Goal: Task Accomplishment & Management: Complete application form

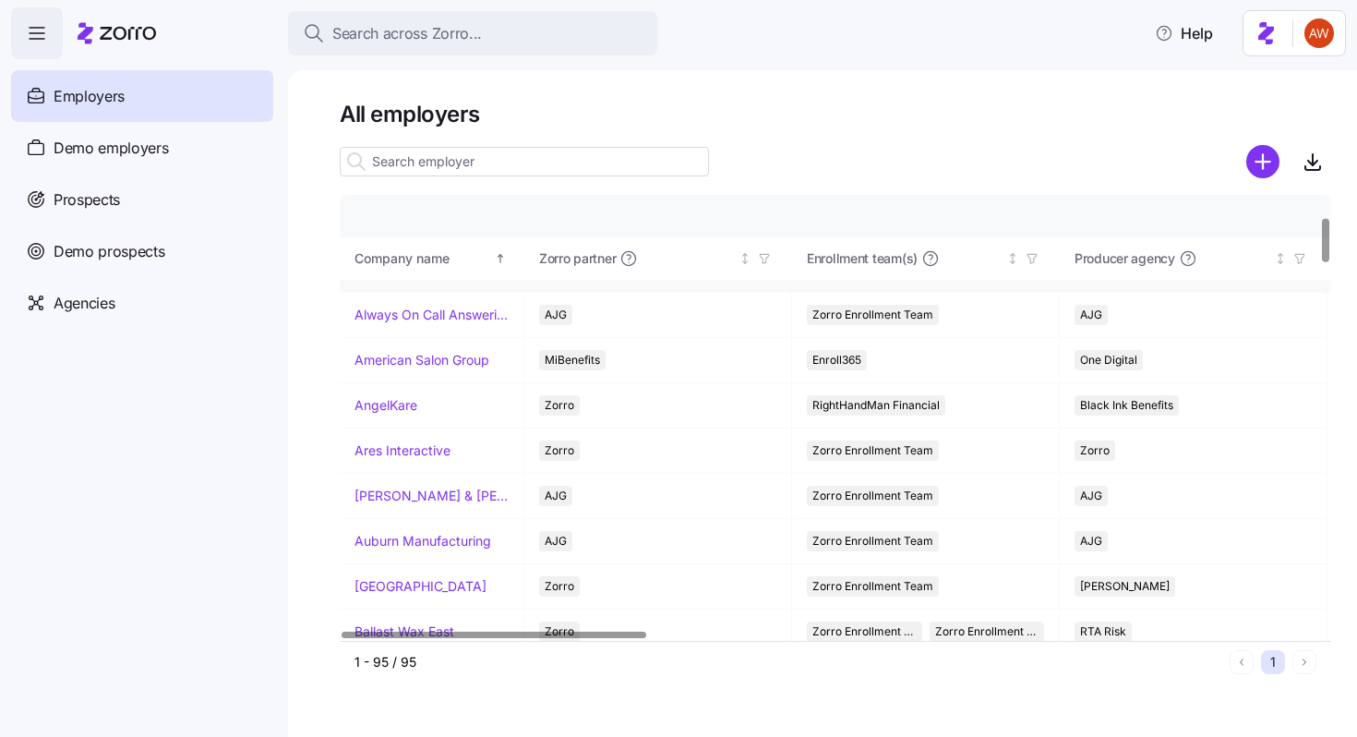
scroll to position [214, 0]
click at [377, 496] on link "Arnold & Son's" at bounding box center [432, 495] width 154 height 18
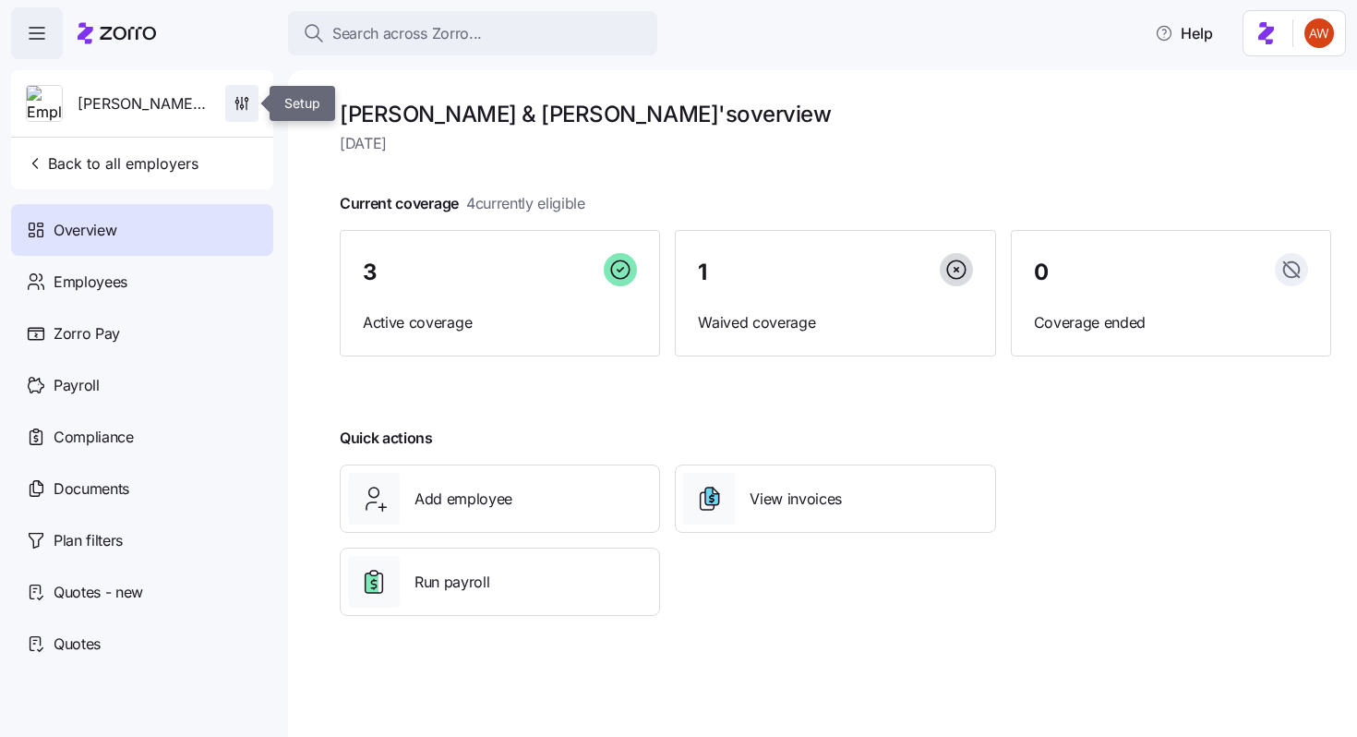
click at [237, 100] on icon "button" at bounding box center [242, 103] width 18 height 18
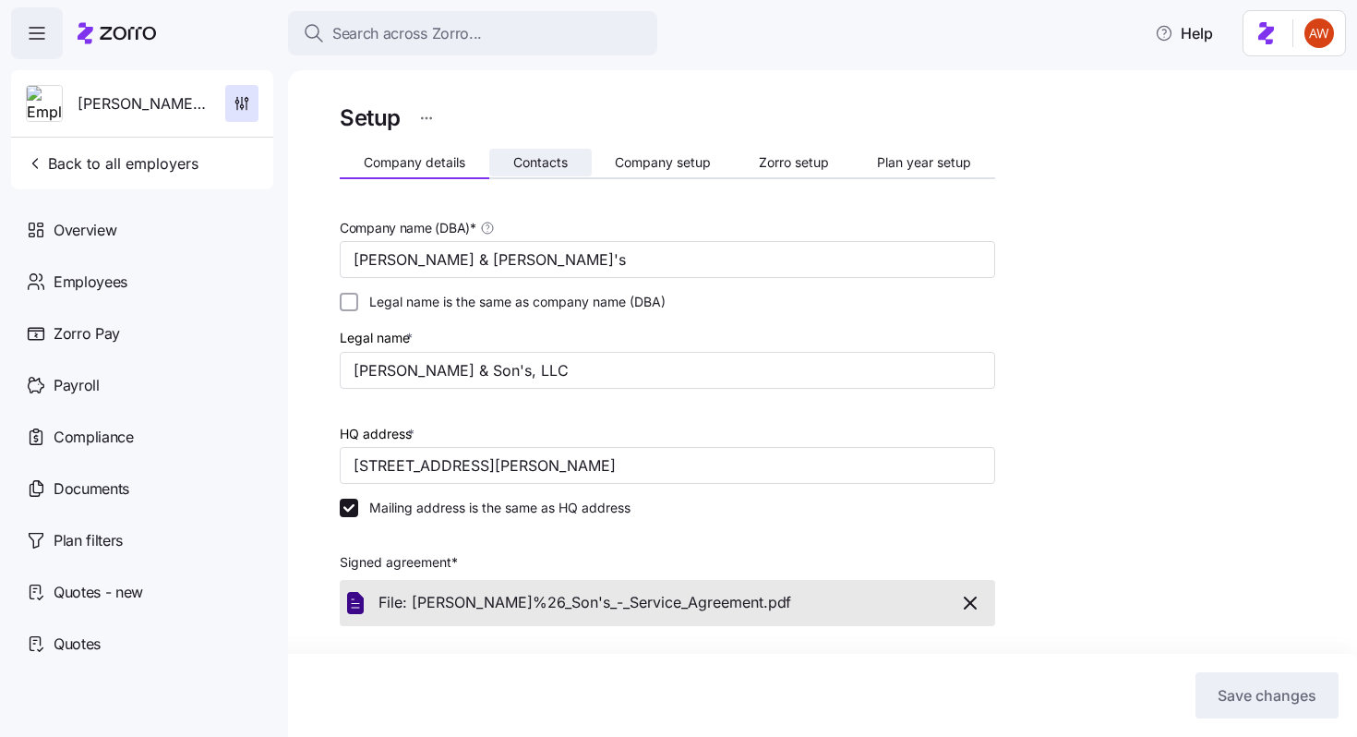
click at [532, 160] on span "Contacts" at bounding box center [540, 162] width 54 height 13
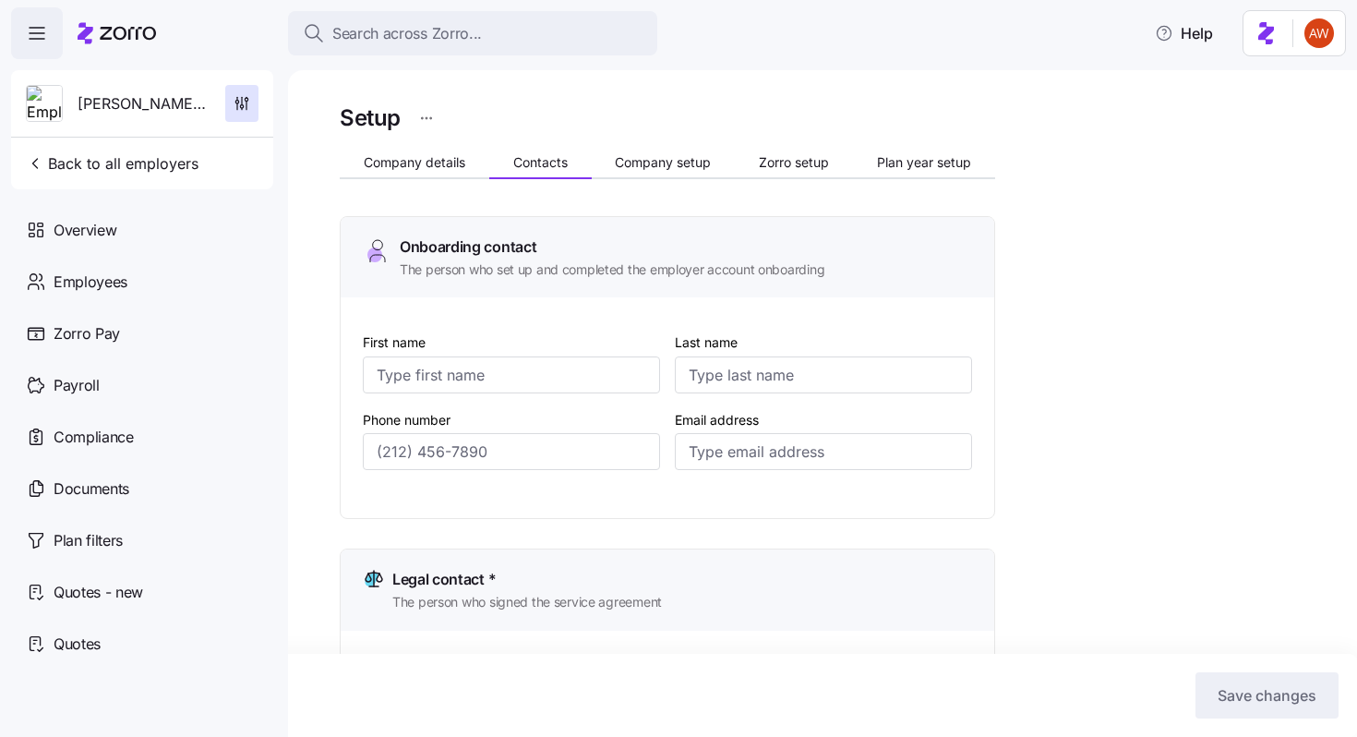
type input "Bob"
type input "Arnold"
type input "arnoldandsonskfc@gmail.com"
type input "Bob"
type input "Arnold"
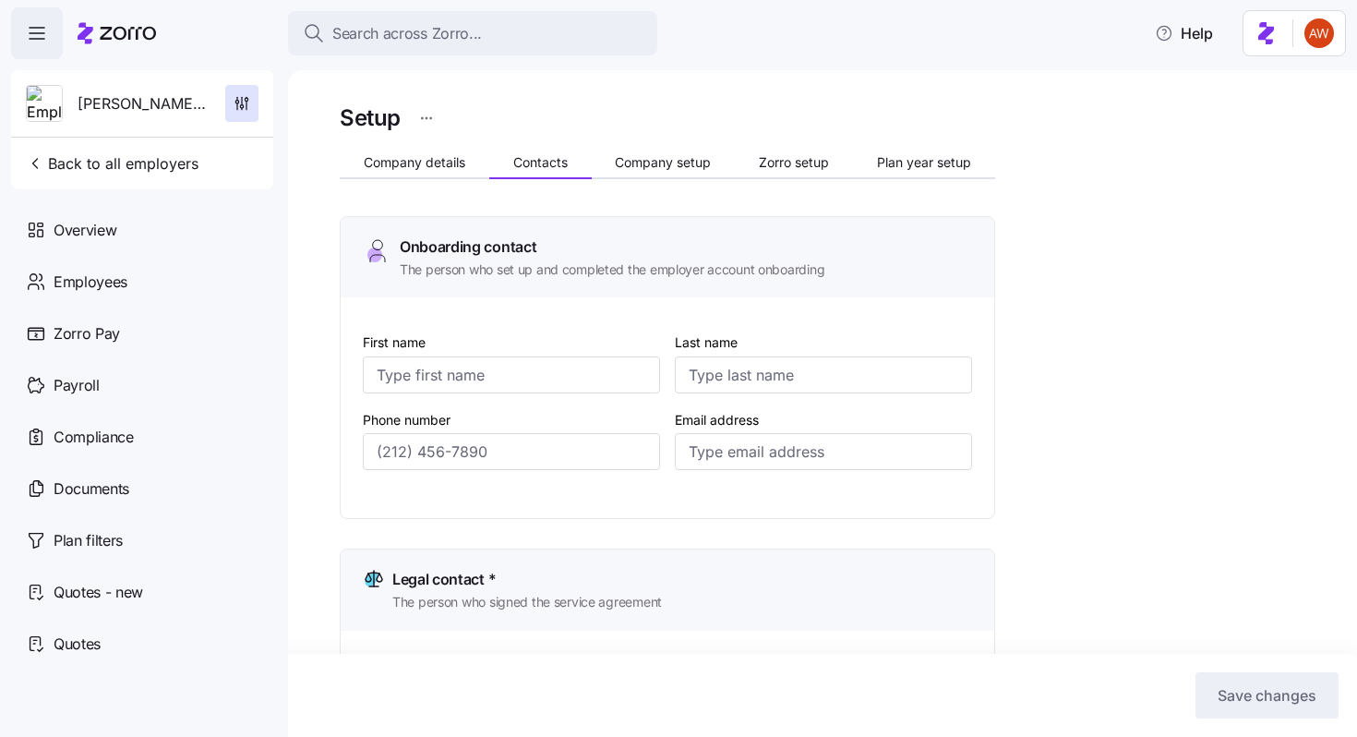
type input "arnoldandsonskfc@gmail.com"
type input "Bob"
type input "Arnold"
type input "arnoldandsonskfc@gmail.com"
type input "Bob"
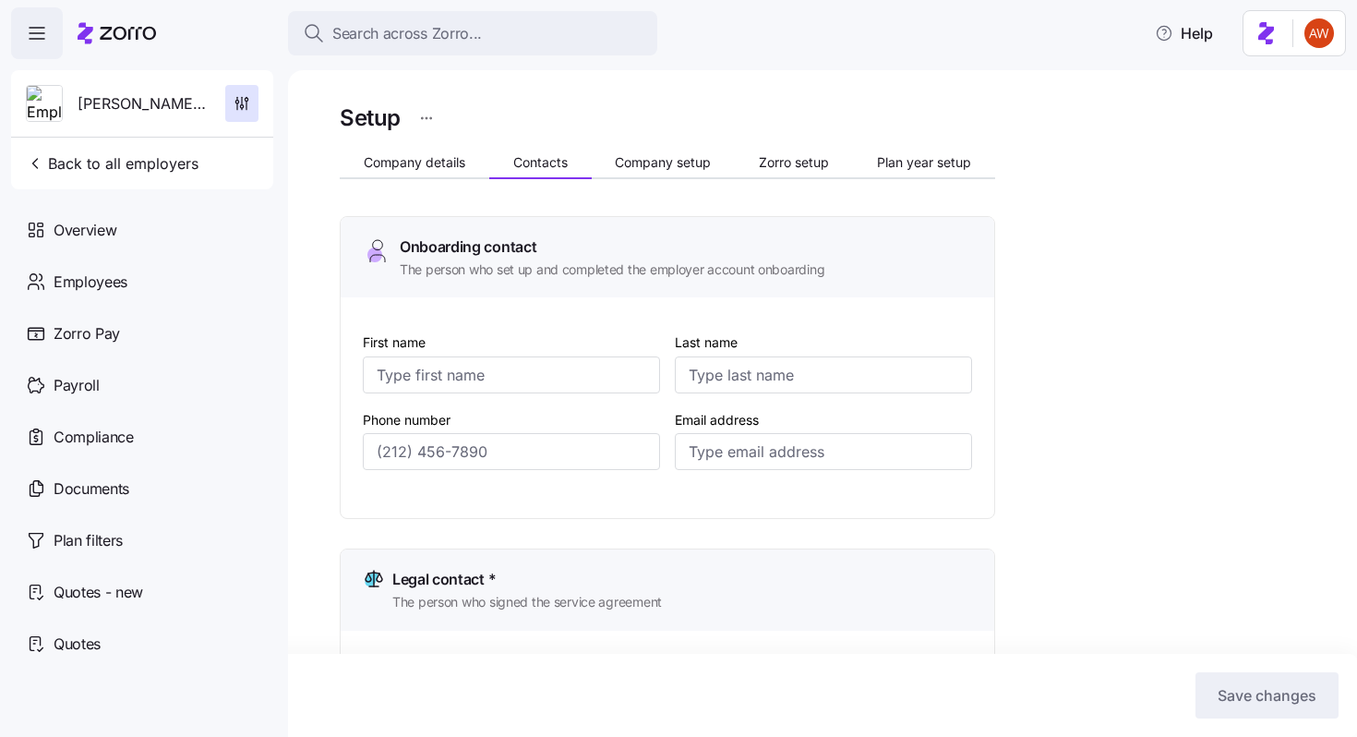
type input "Arnold"
type input "arnoldandsonskfc@gmail.com"
type input "(216) 314-0277"
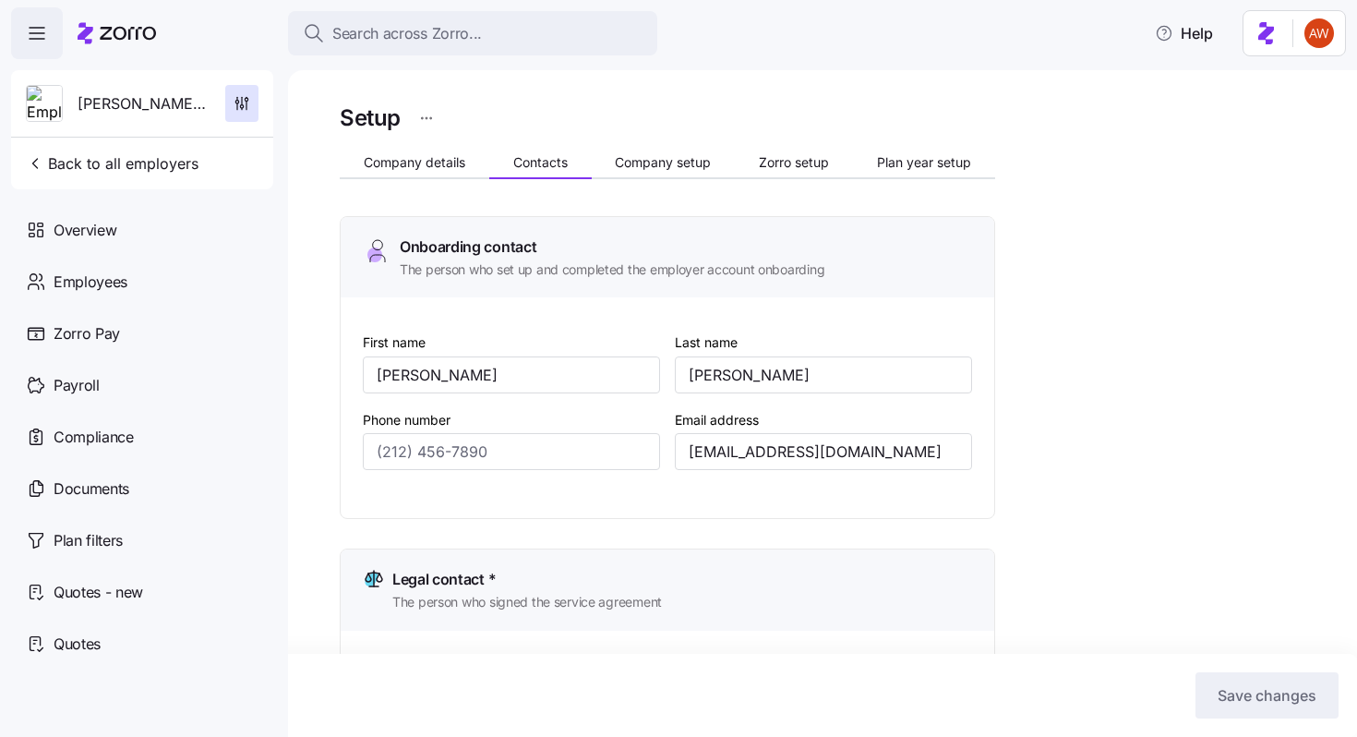
type input "(216) 314-0277"
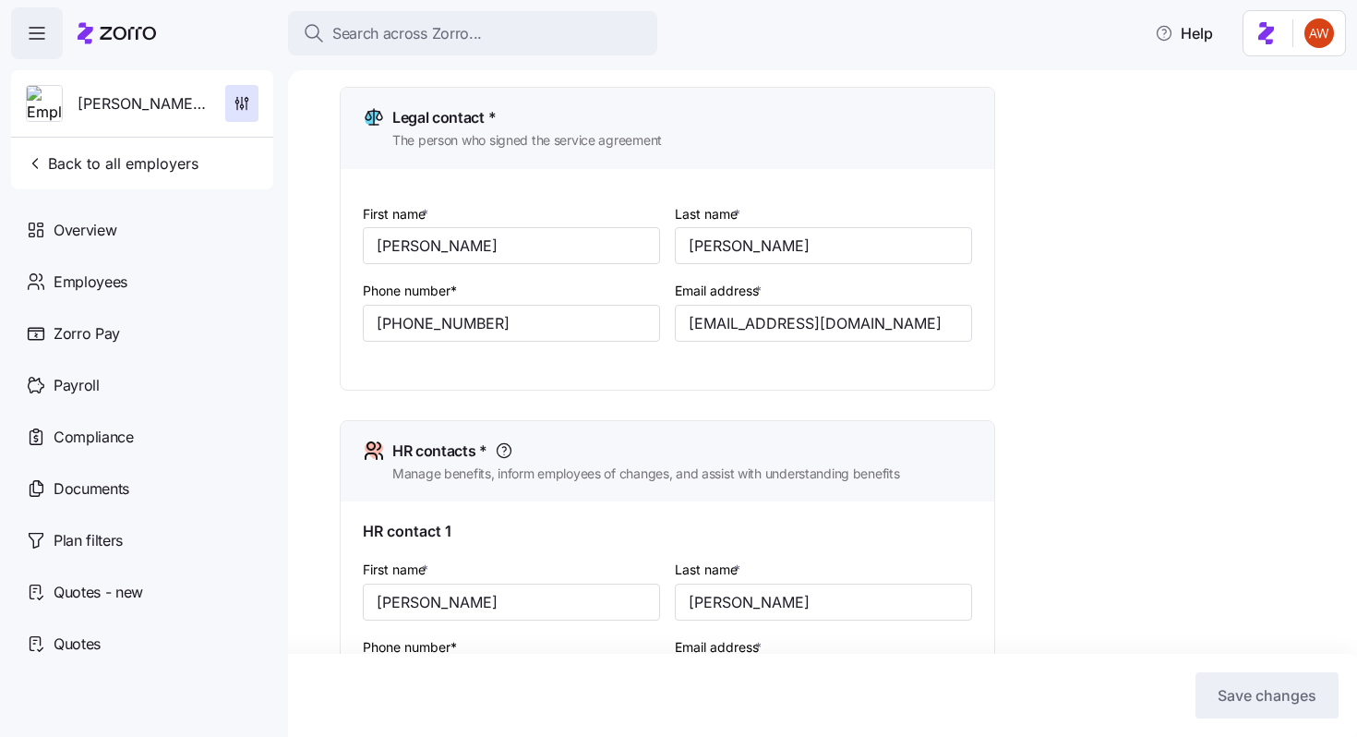
scroll to position [813, 0]
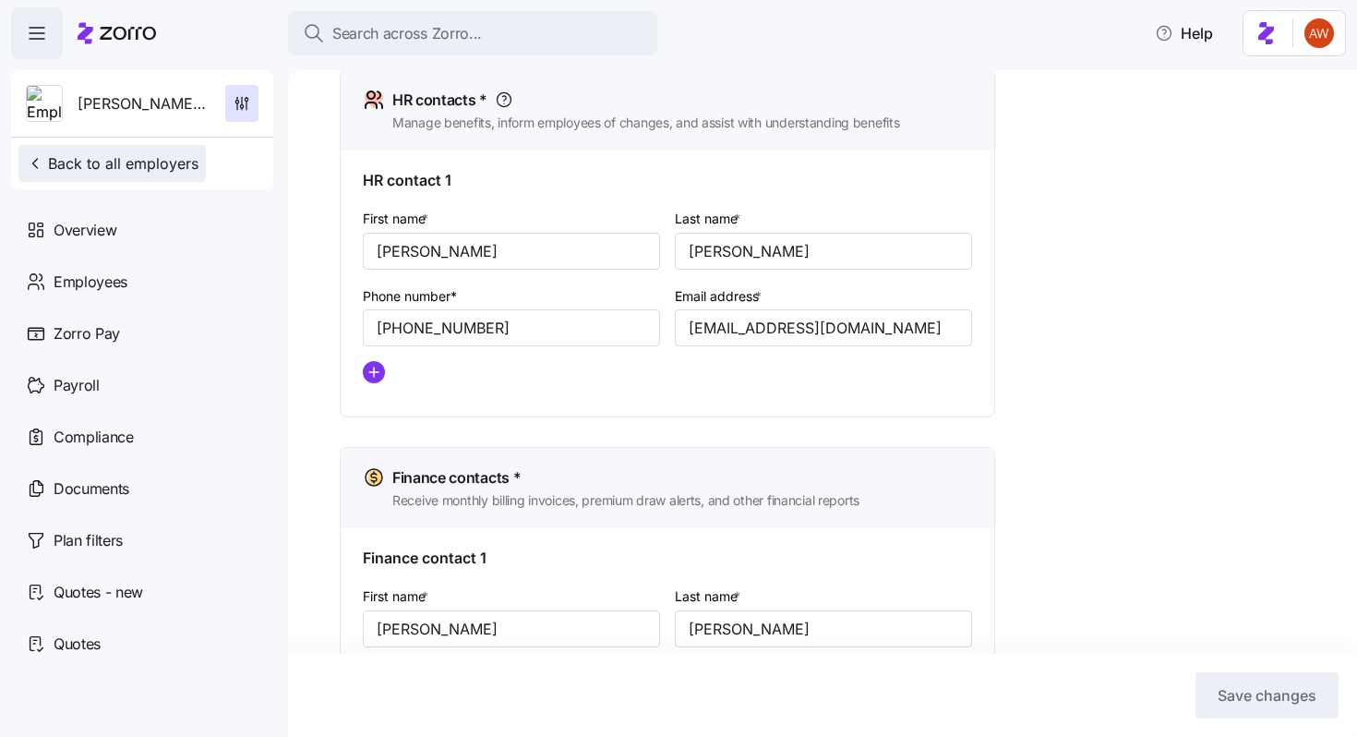
click at [193, 170] on span "Back to all employers" at bounding box center [112, 163] width 173 height 22
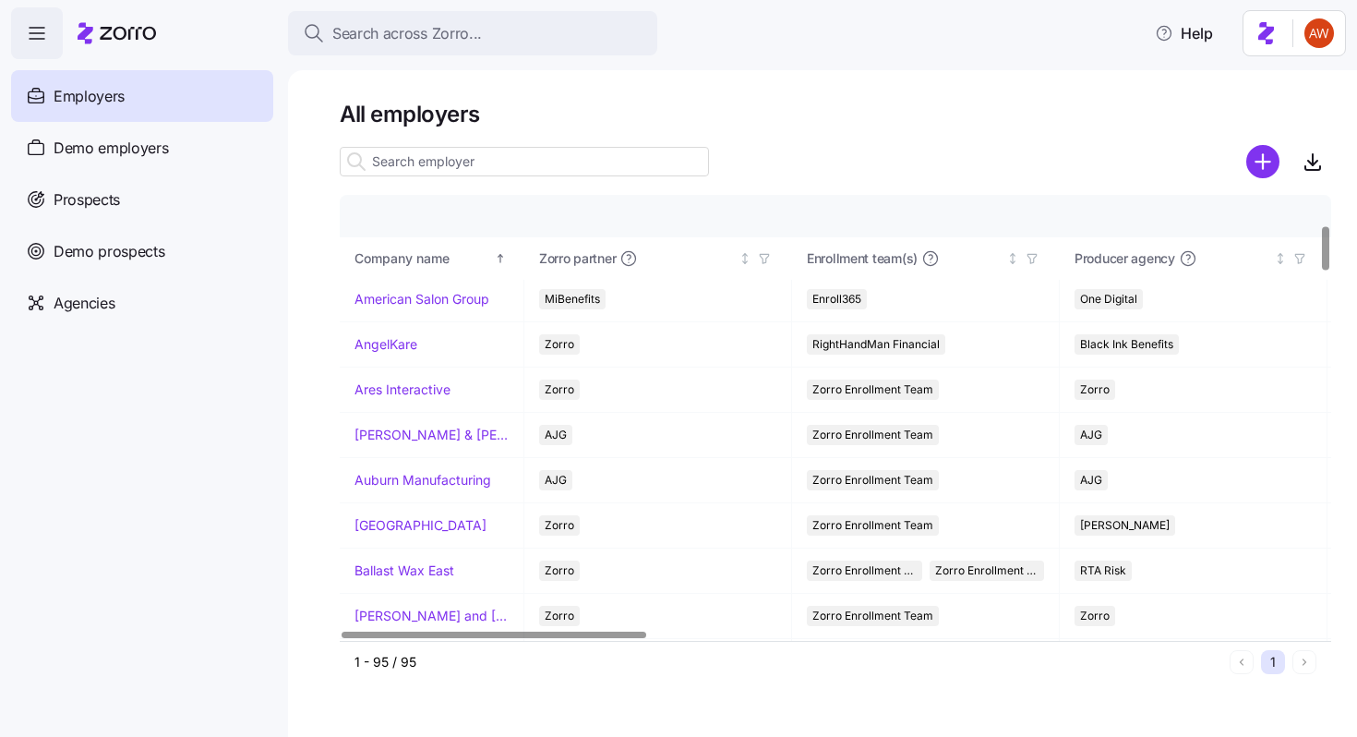
scroll to position [361, 0]
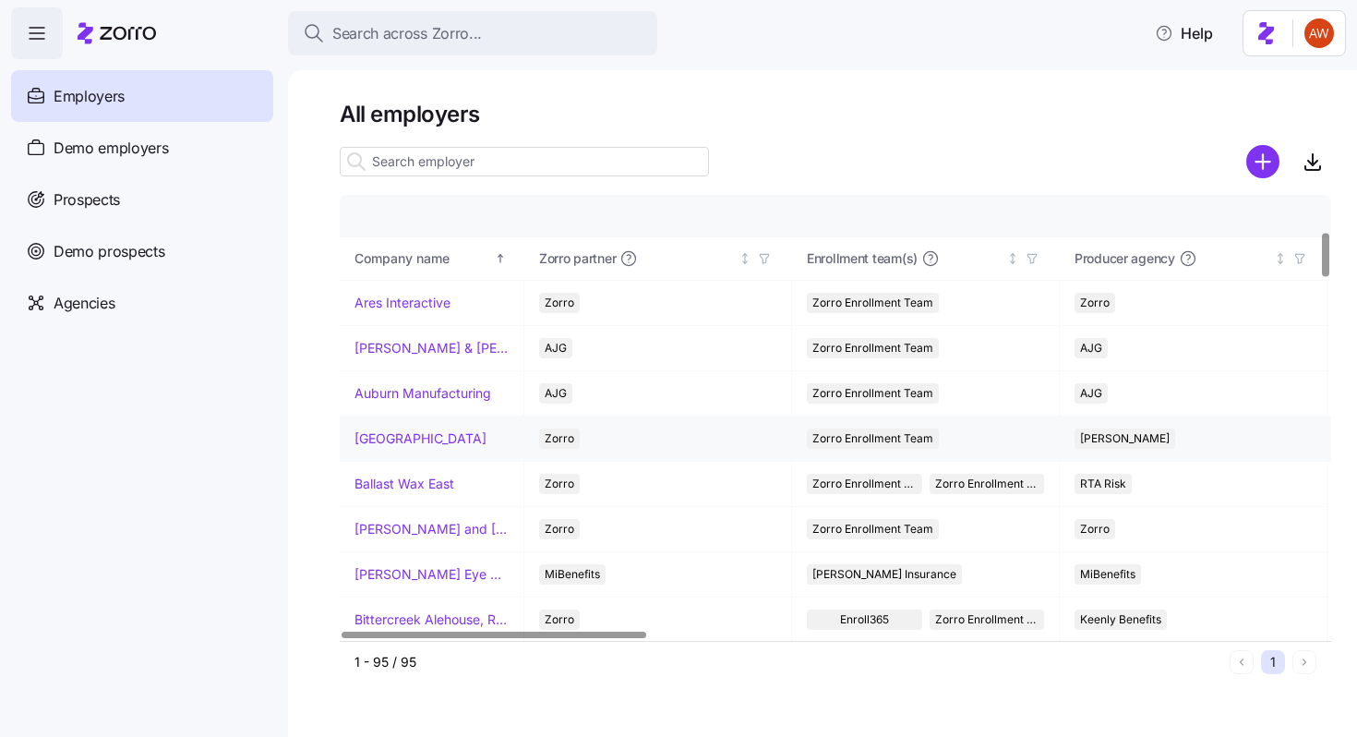
click at [404, 440] on link "Avondale House" at bounding box center [421, 438] width 132 height 18
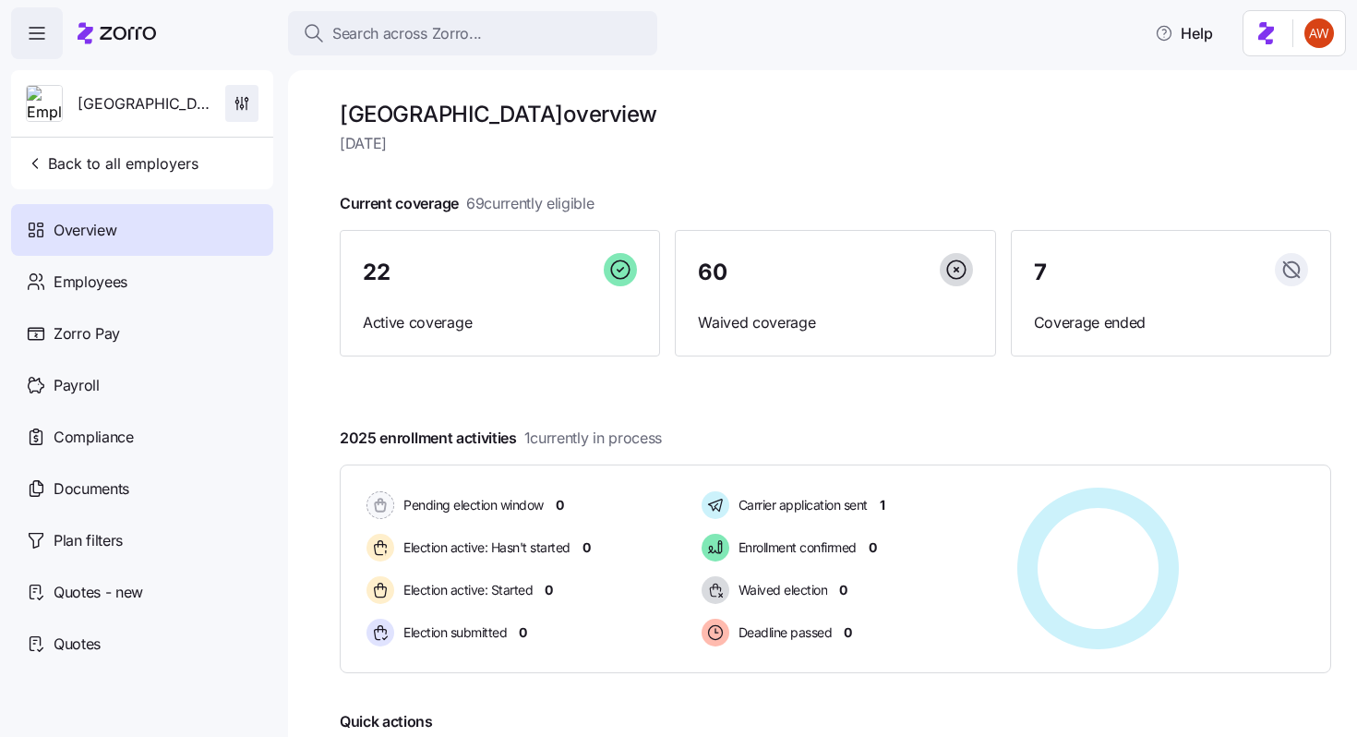
click at [243, 112] on icon "button" at bounding box center [242, 103] width 18 height 18
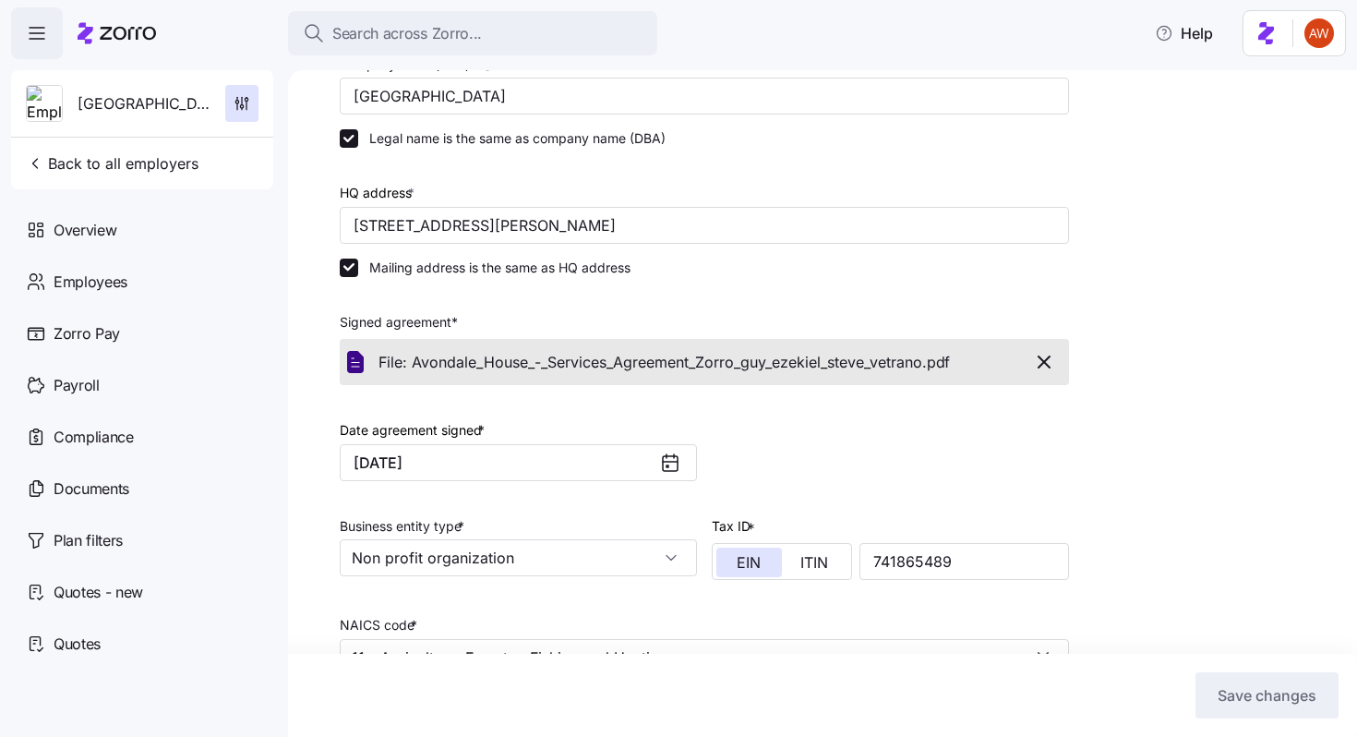
scroll to position [445, 0]
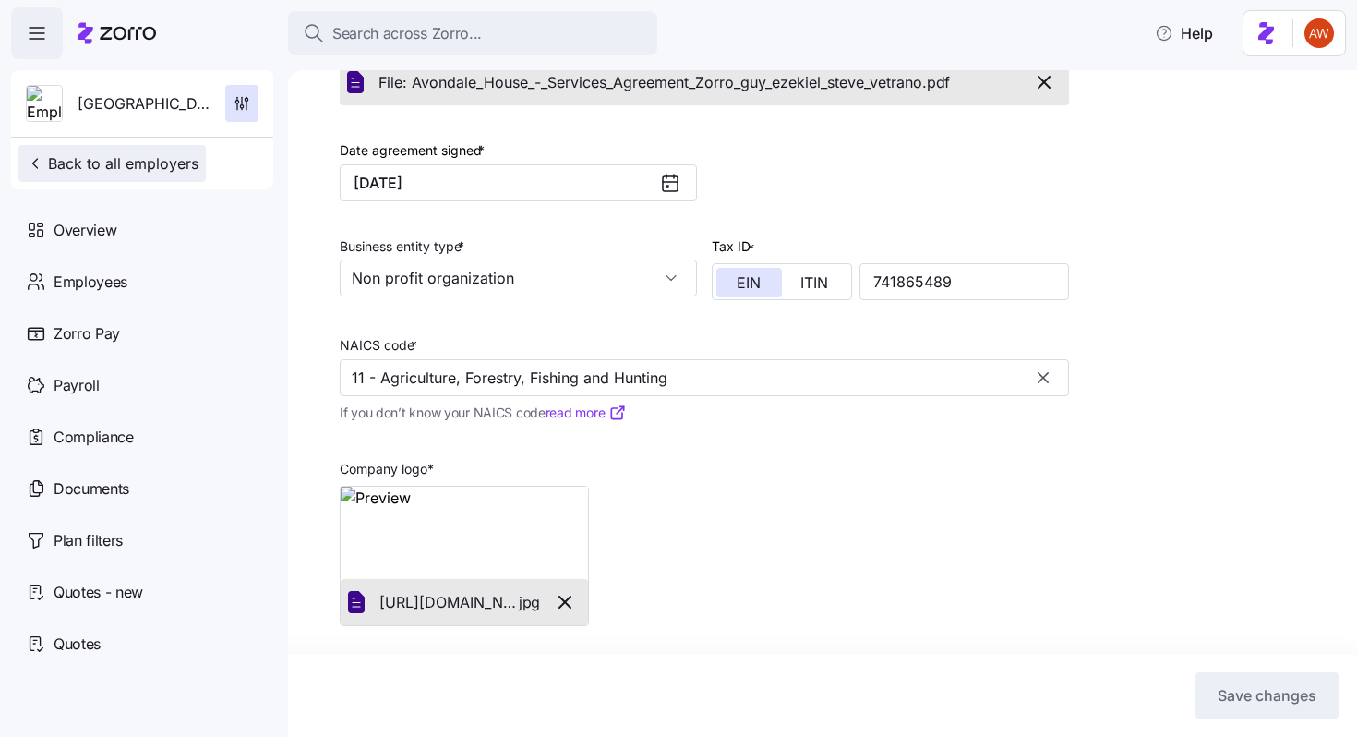
click at [171, 163] on span "Back to all employers" at bounding box center [112, 163] width 173 height 22
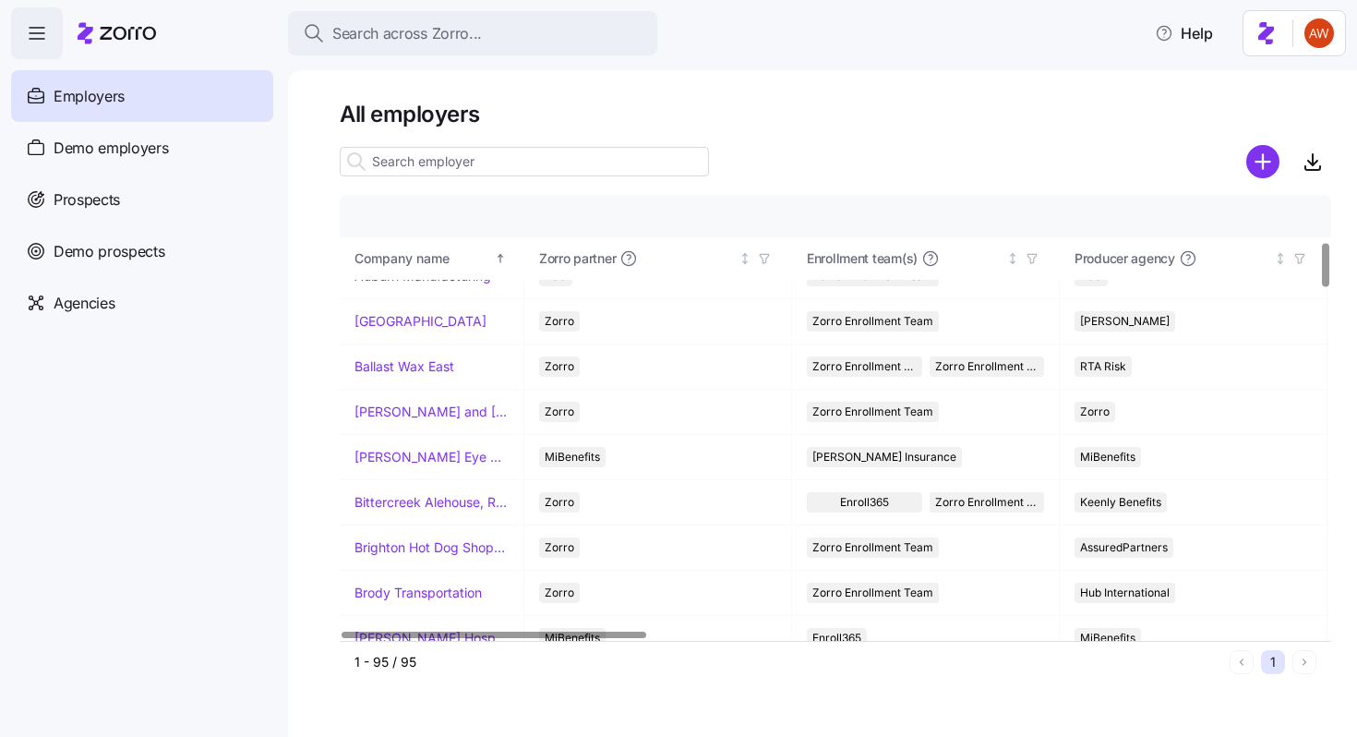
scroll to position [464, 0]
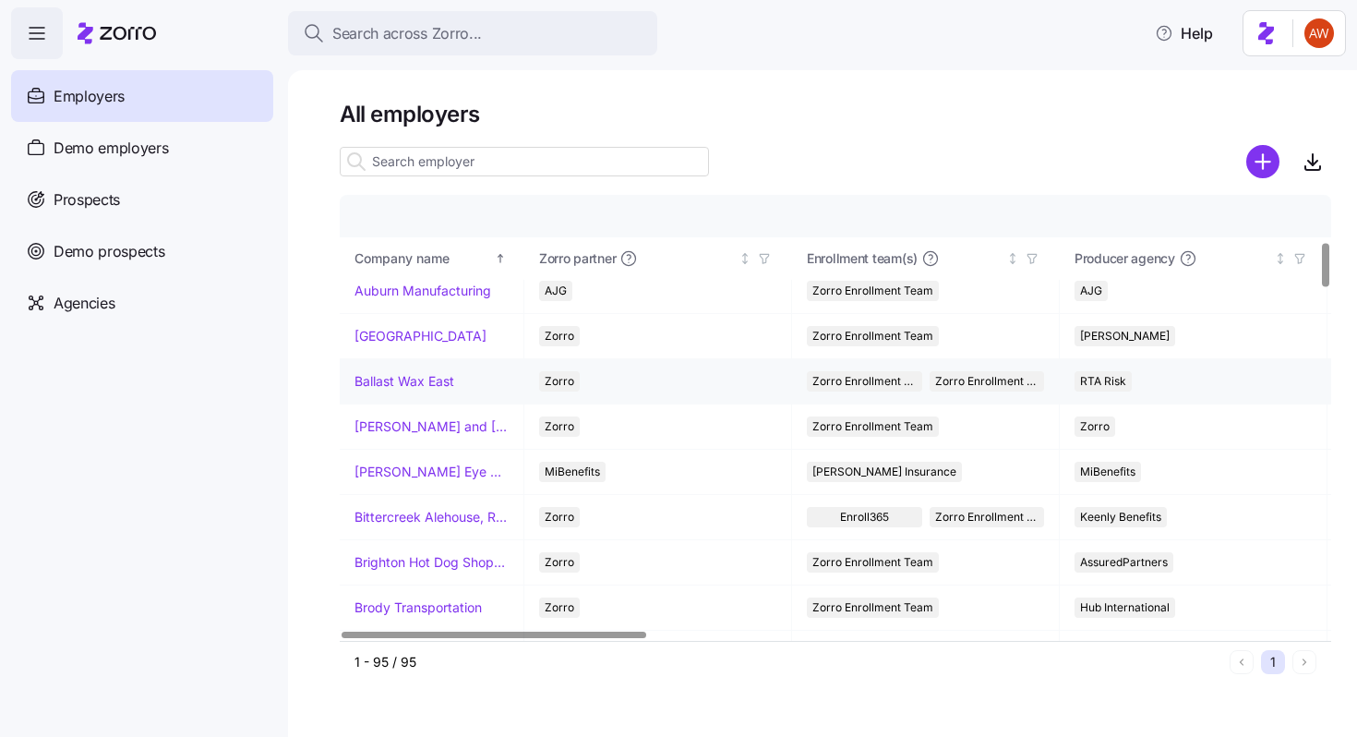
click at [368, 375] on link "Ballast Wax East" at bounding box center [405, 381] width 100 height 18
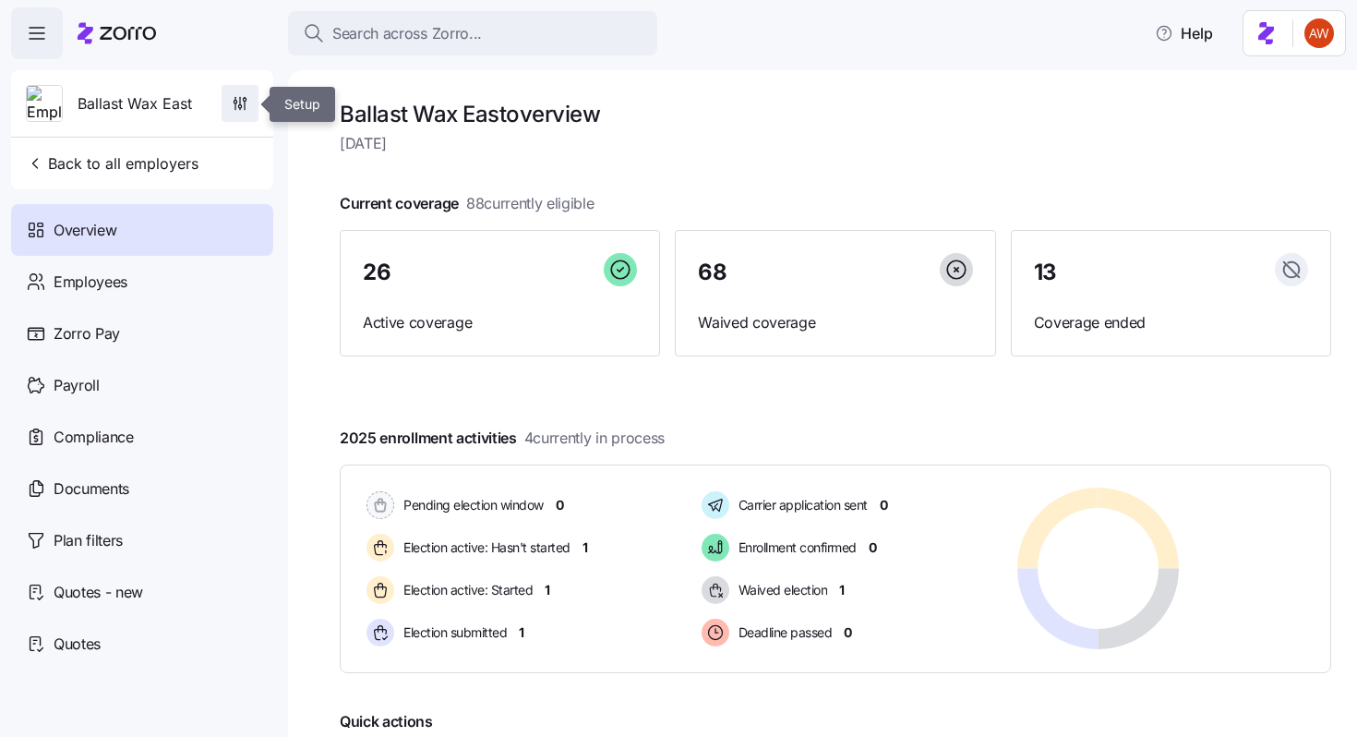
click at [244, 116] on span "button" at bounding box center [240, 103] width 35 height 35
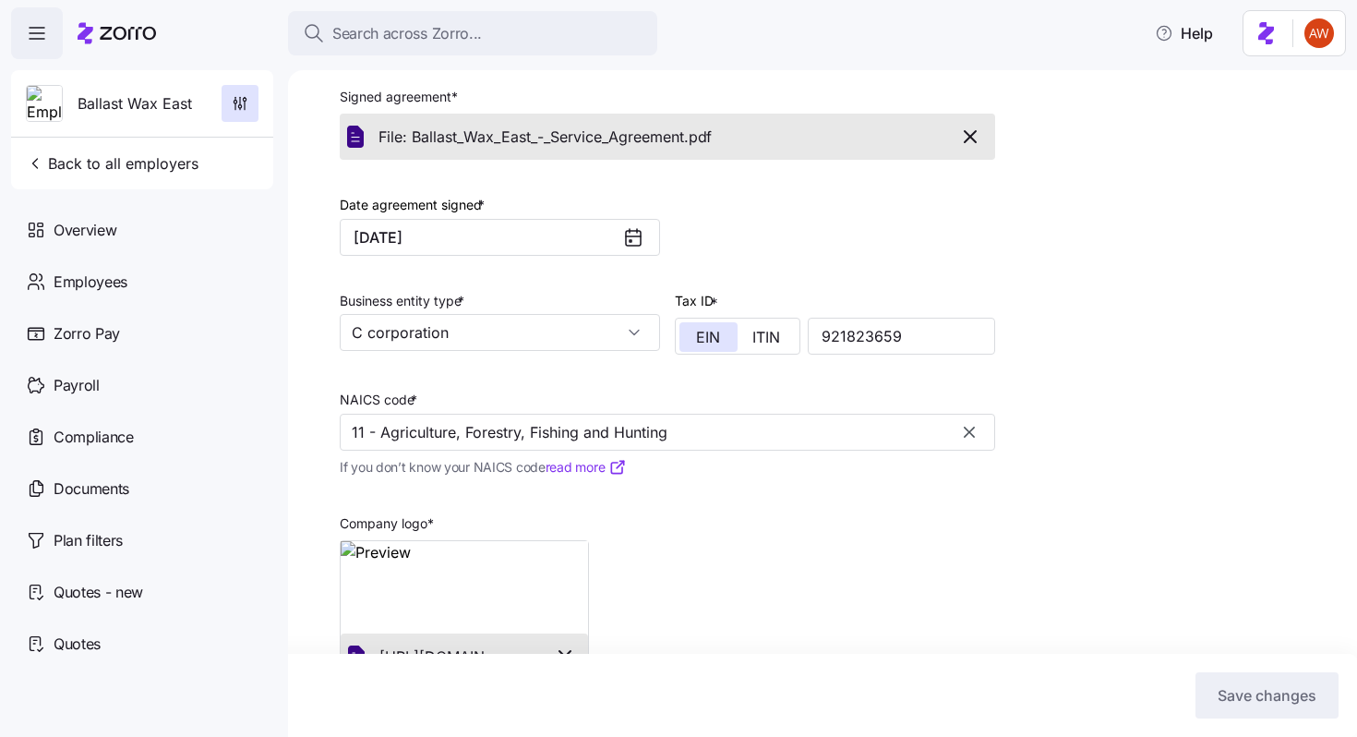
scroll to position [445, 0]
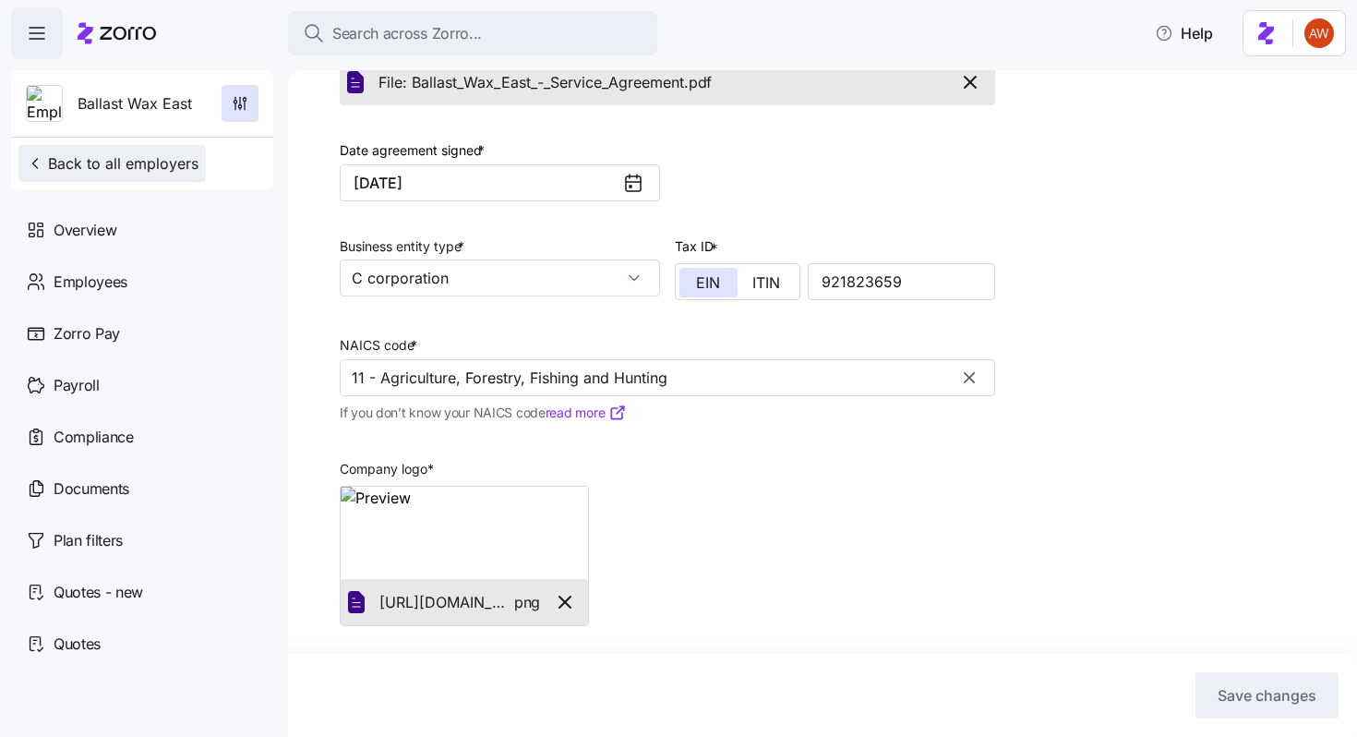
click at [175, 166] on span "Back to all employers" at bounding box center [112, 163] width 173 height 22
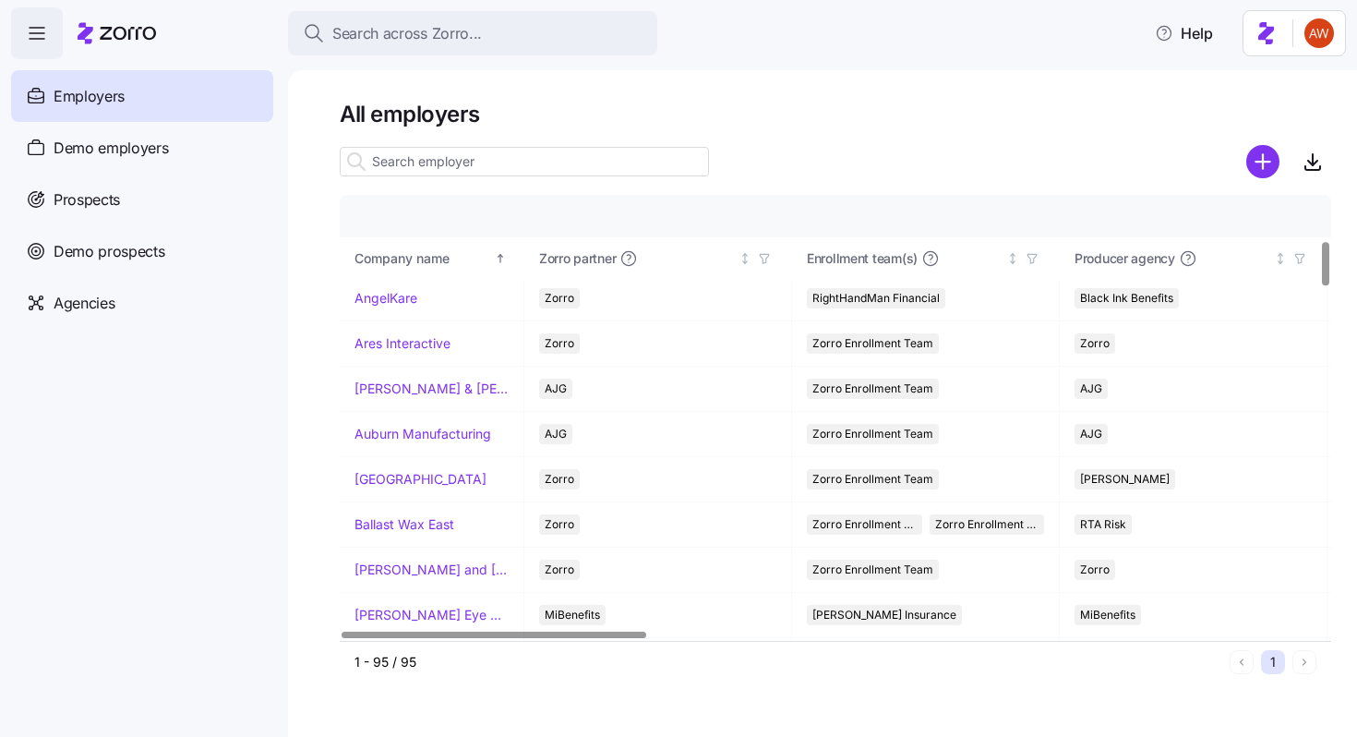
scroll to position [453, 0]
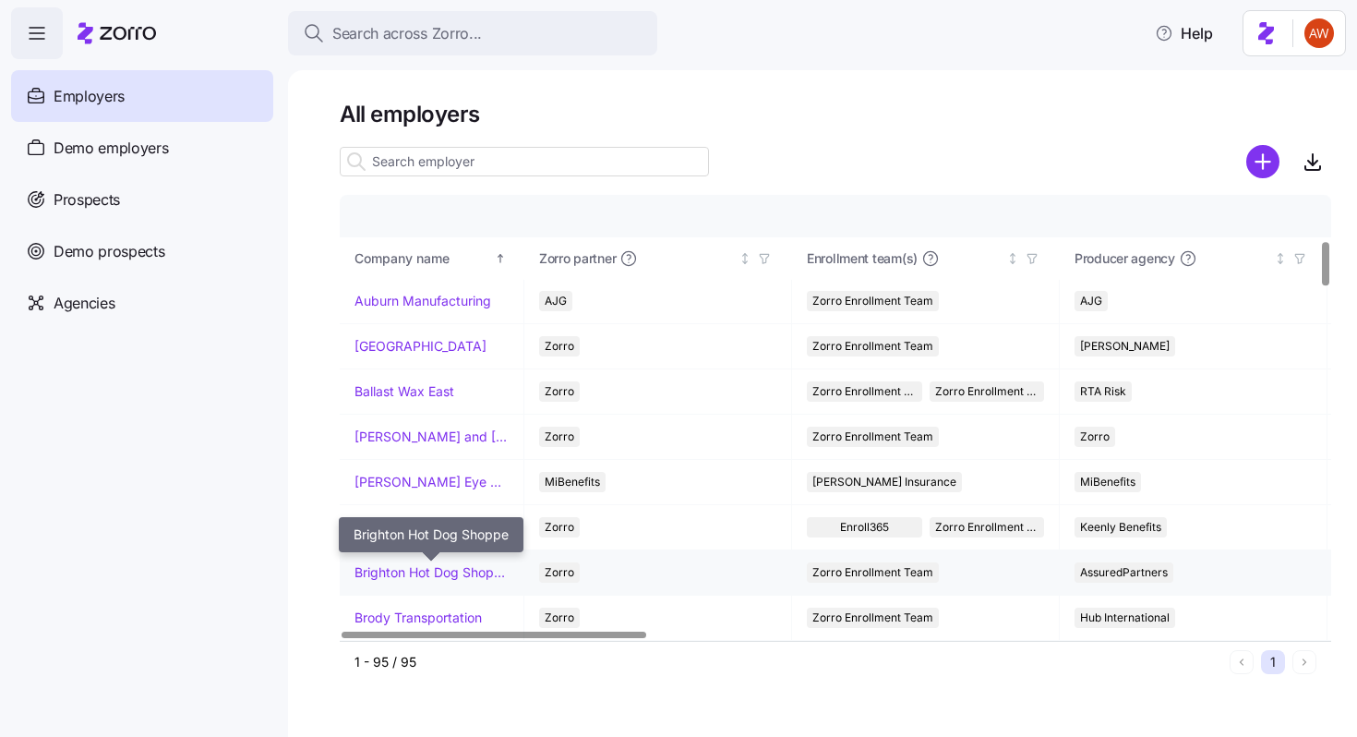
click at [422, 569] on link "Brighton Hot Dog Shoppe" at bounding box center [432, 572] width 154 height 18
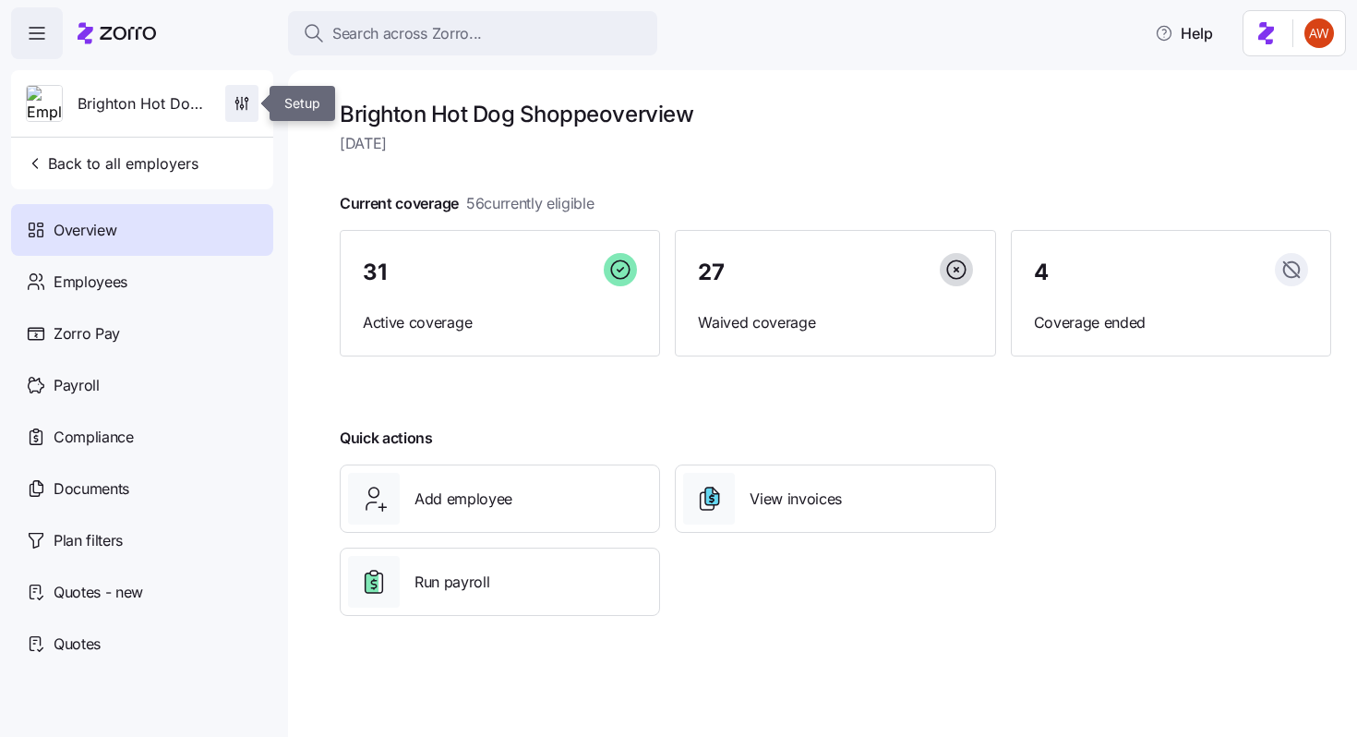
click at [242, 99] on icon "button" at bounding box center [242, 100] width 0 height 7
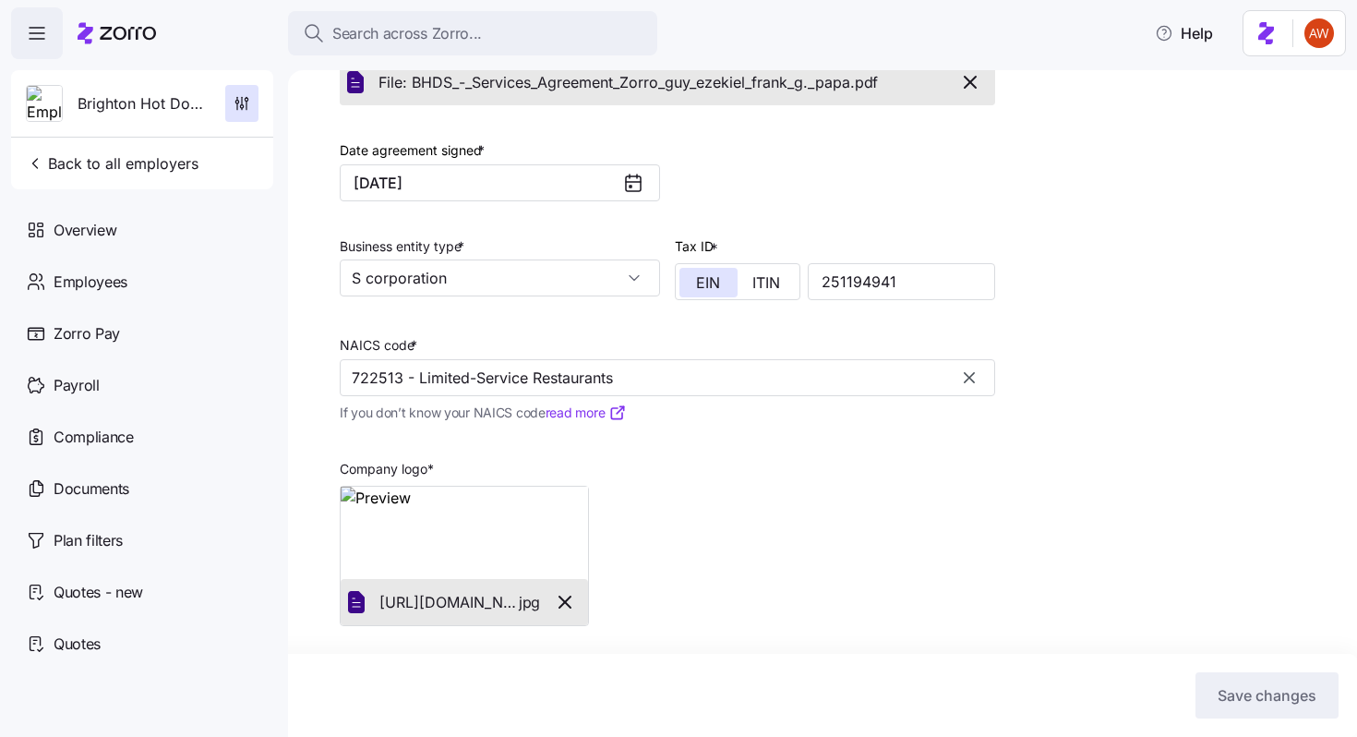
scroll to position [445, 0]
click at [84, 165] on span "Back to all employers" at bounding box center [112, 163] width 173 height 22
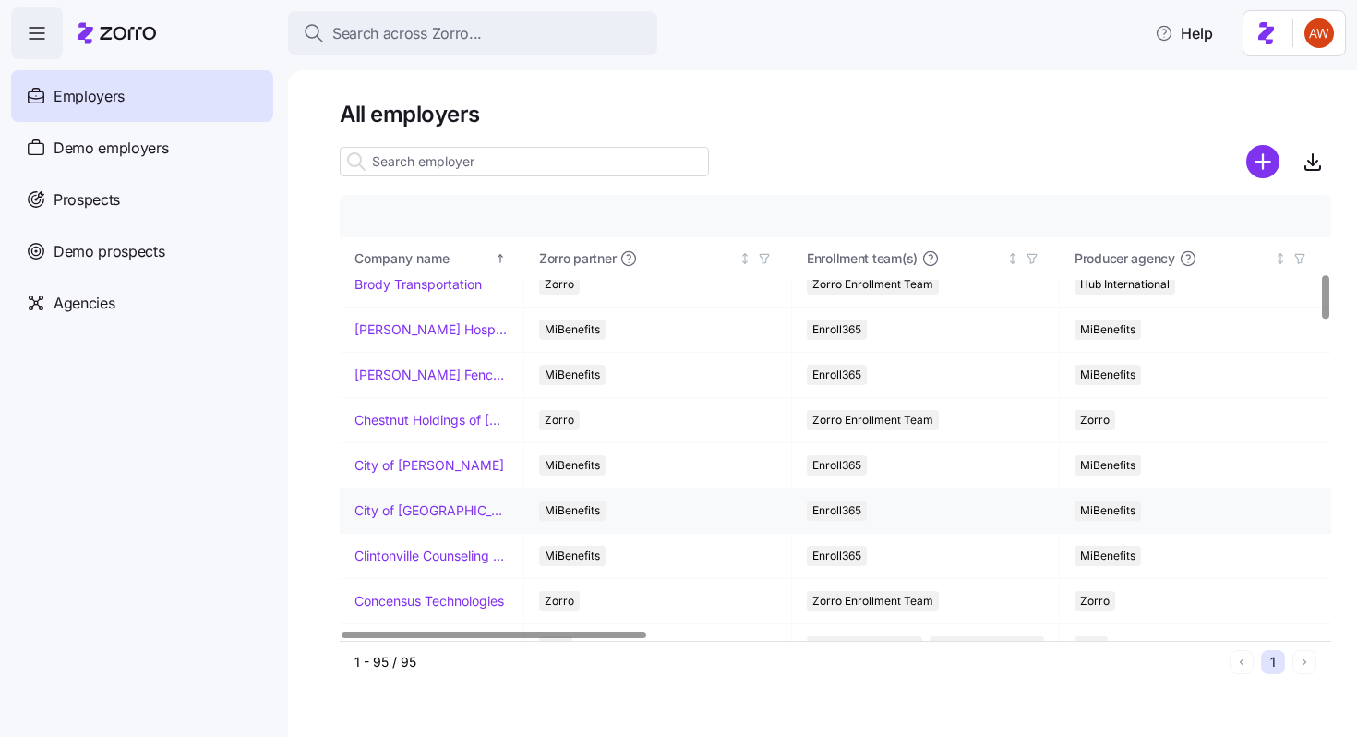
scroll to position [943, 0]
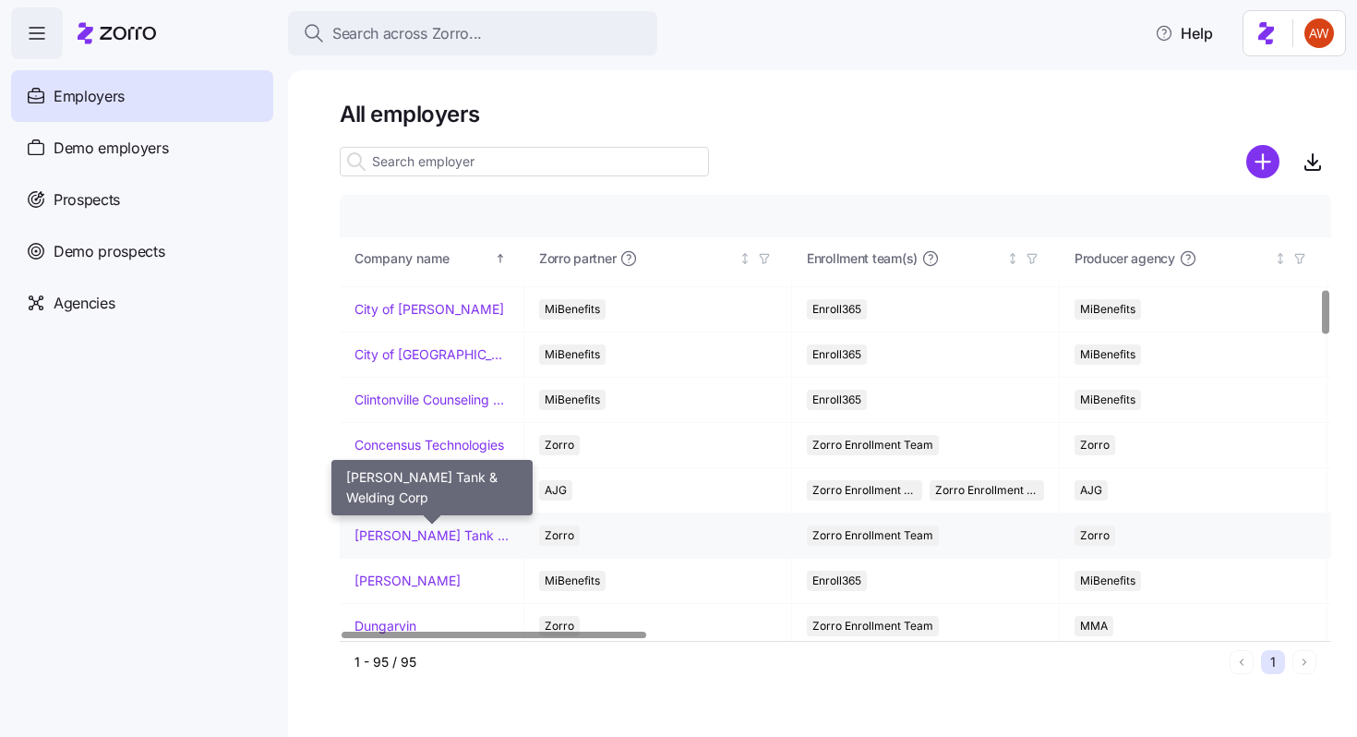
click at [403, 535] on link "Cooper Tank & Welding Corp" at bounding box center [432, 535] width 154 height 18
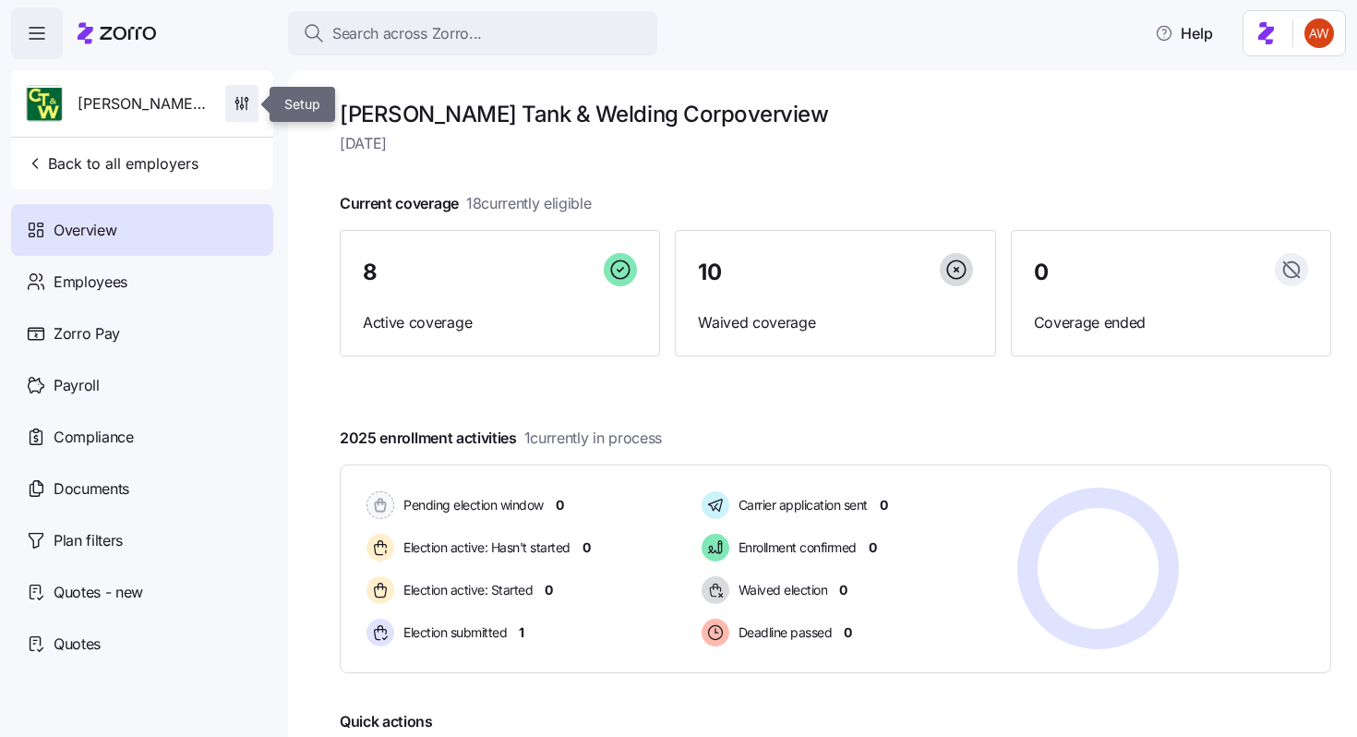
click at [247, 101] on icon "button" at bounding box center [242, 103] width 18 height 18
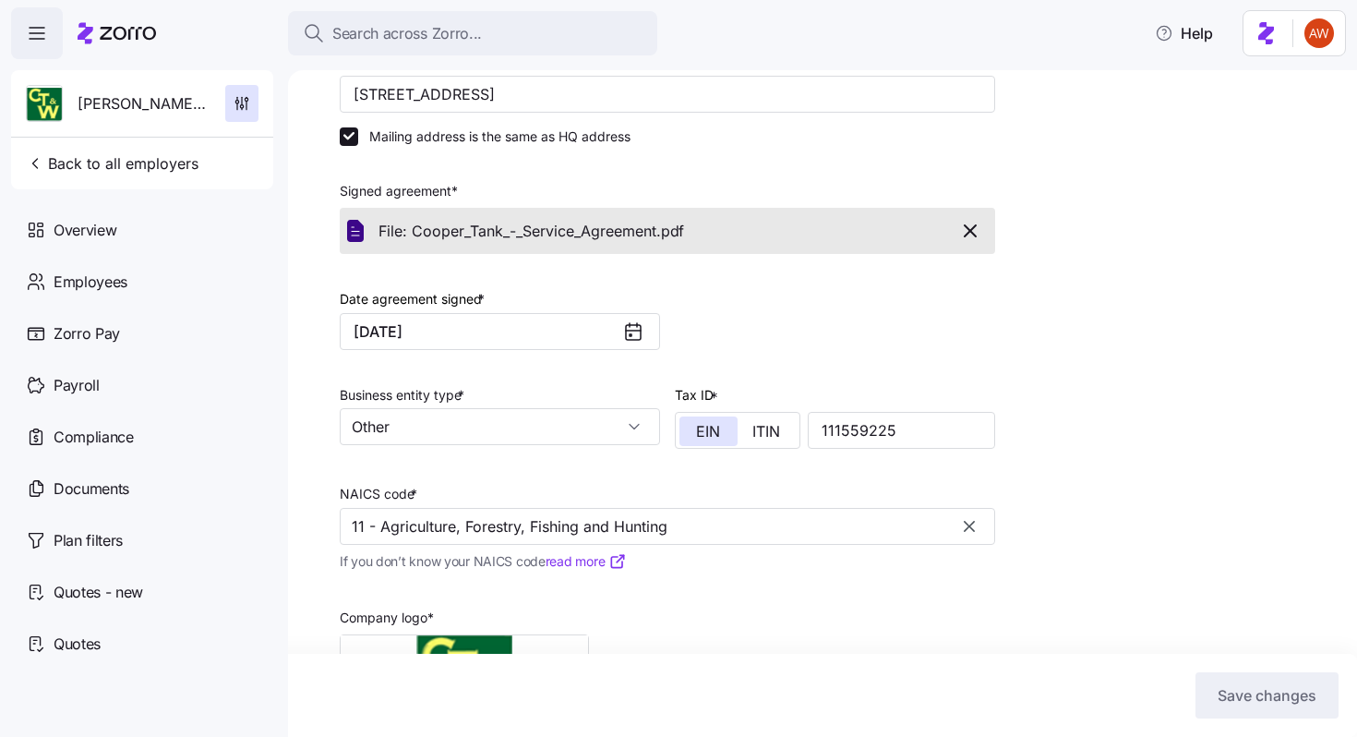
scroll to position [299, 0]
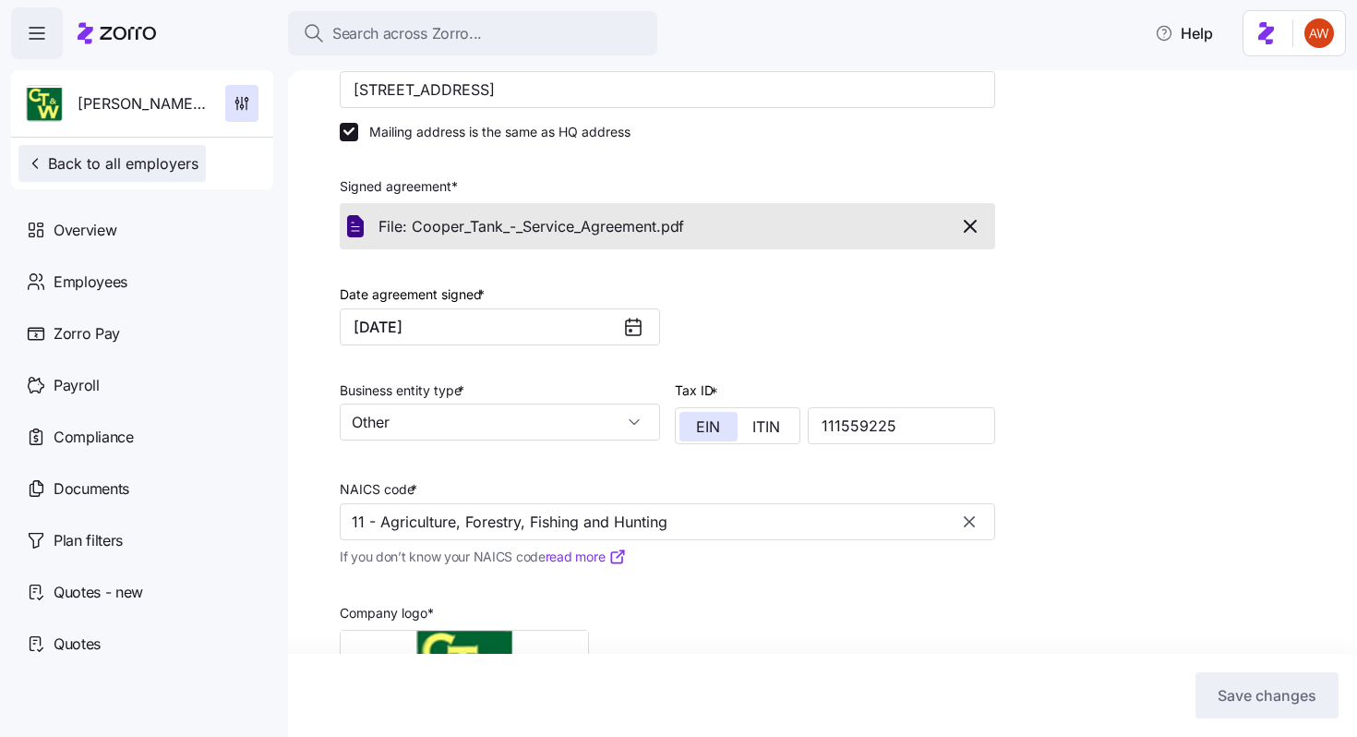
click at [159, 171] on span "Back to all employers" at bounding box center [112, 163] width 173 height 22
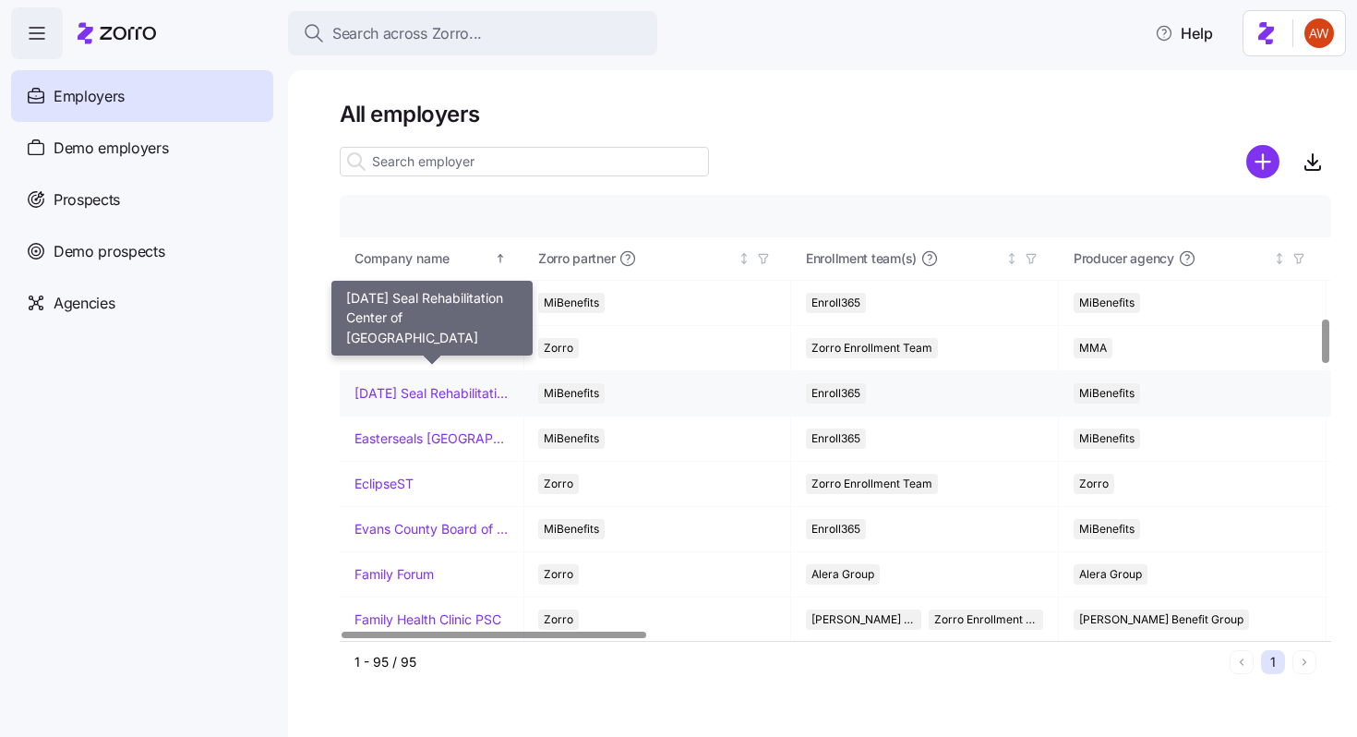
scroll to position [1221, 5]
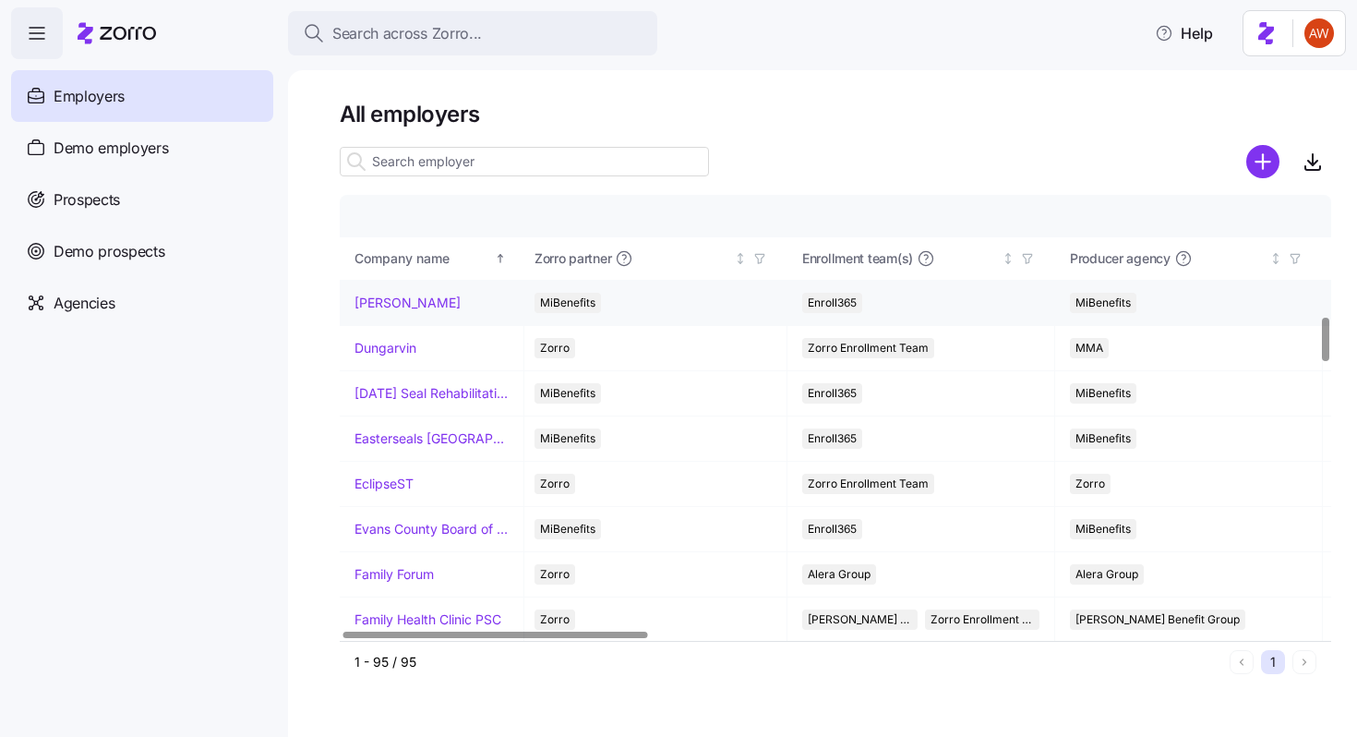
click at [406, 307] on link "Dayton Andrews" at bounding box center [408, 303] width 106 height 18
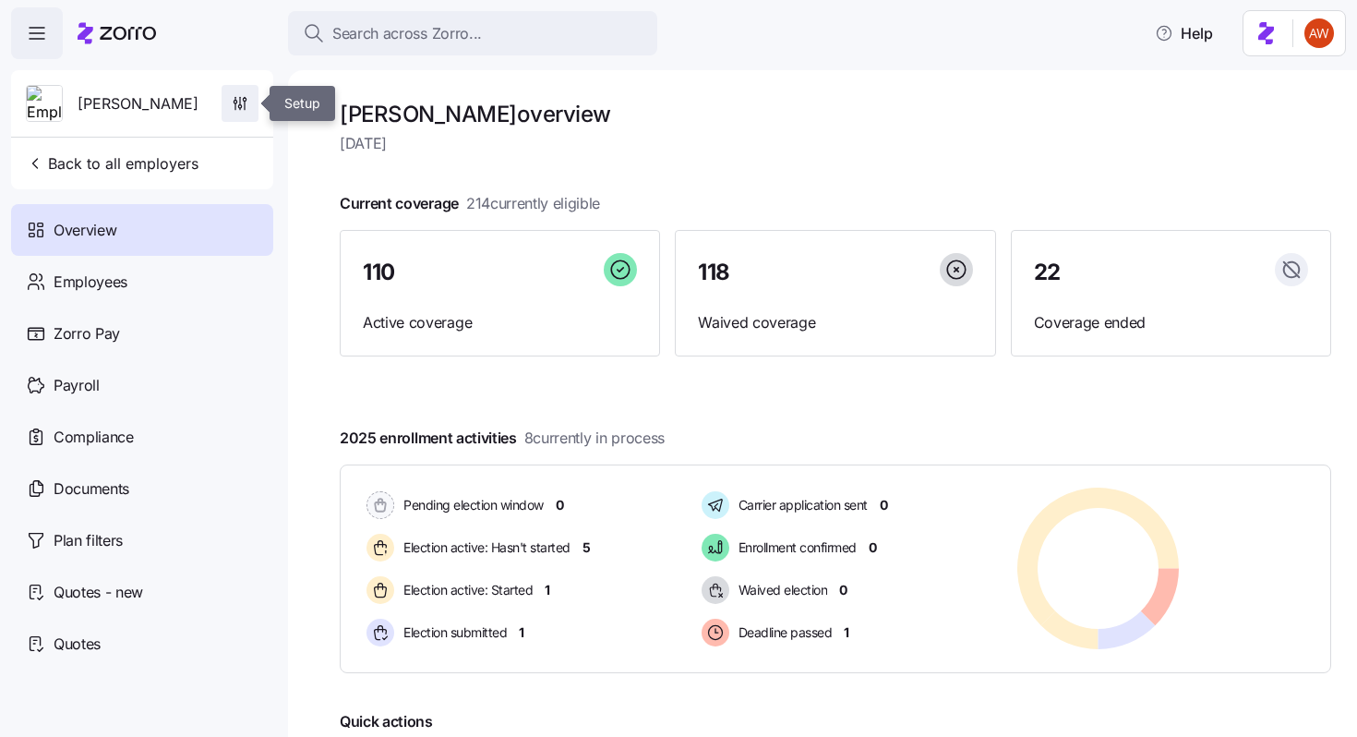
click at [228, 100] on span "button" at bounding box center [240, 103] width 35 height 35
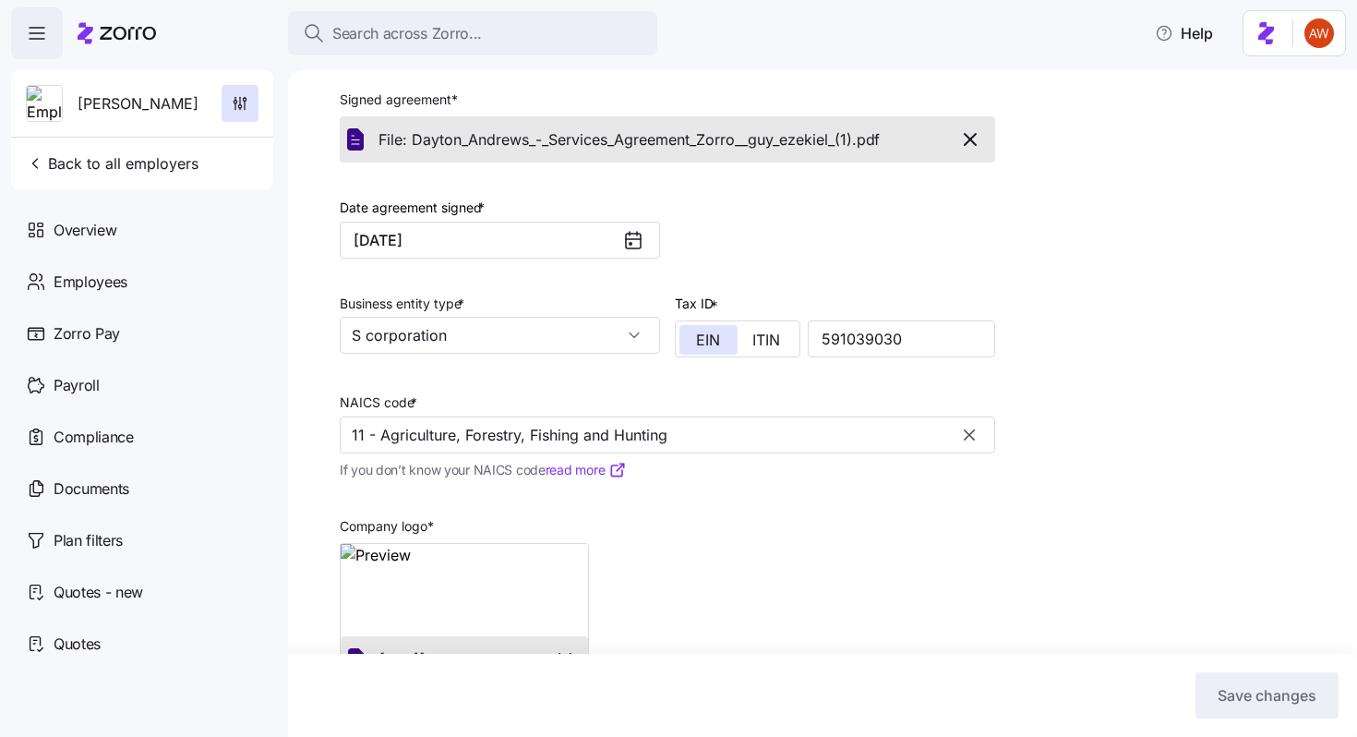
scroll to position [388, 0]
click at [81, 159] on span "Back to all employers" at bounding box center [112, 163] width 173 height 22
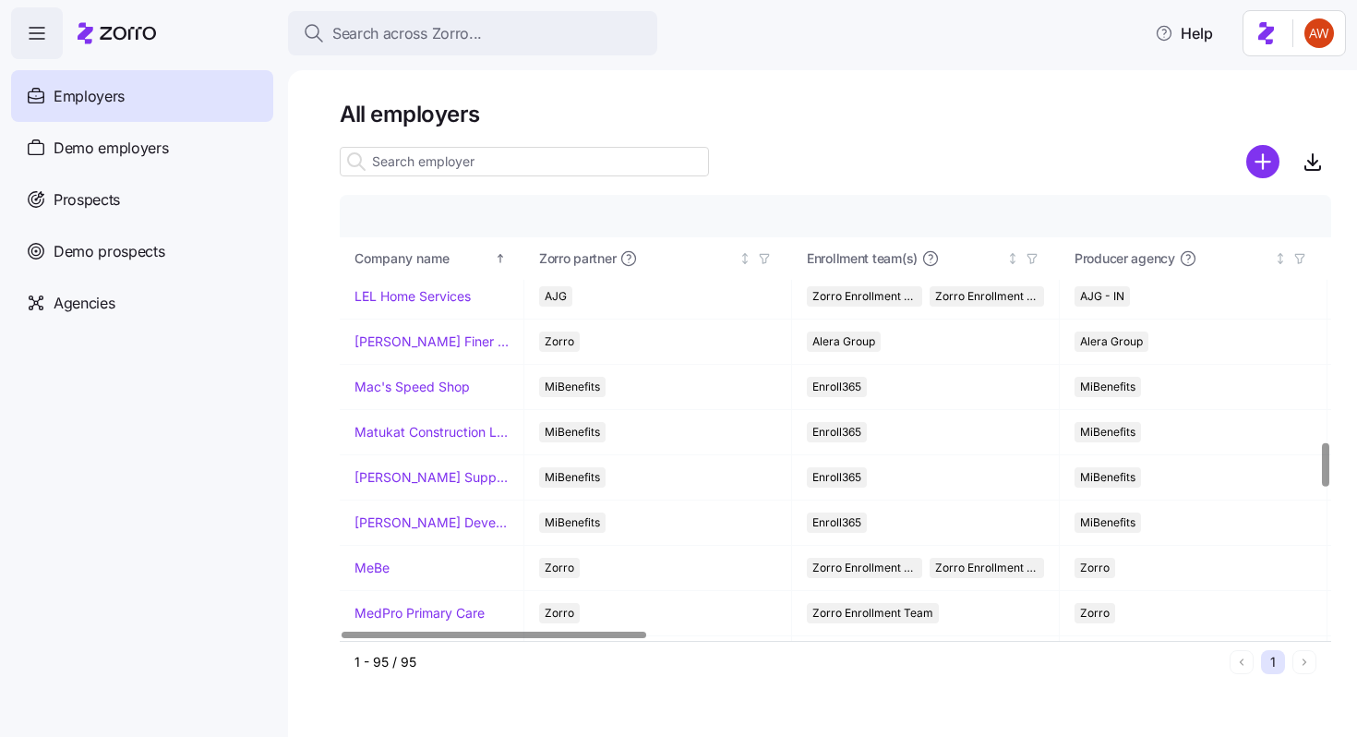
scroll to position [2498, 0]
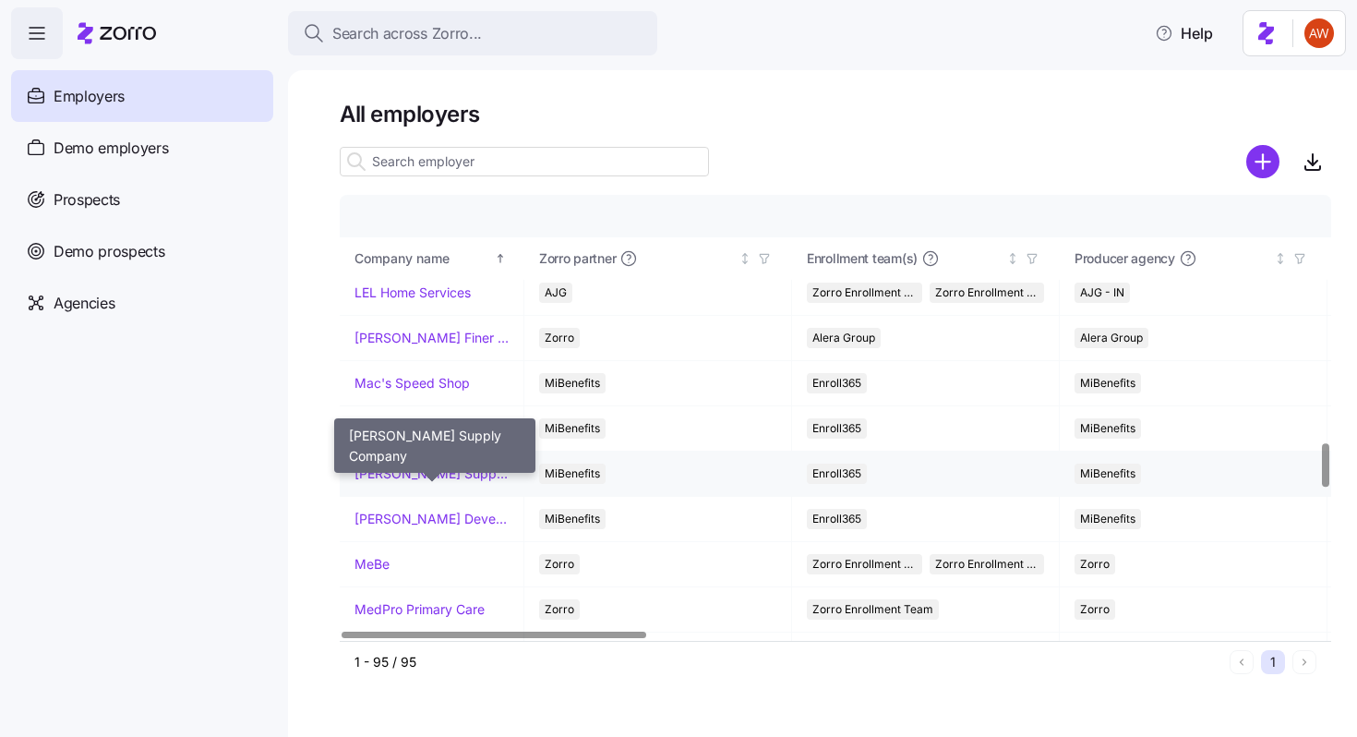
click at [373, 474] on link "McDaniel Supply Company" at bounding box center [432, 473] width 154 height 18
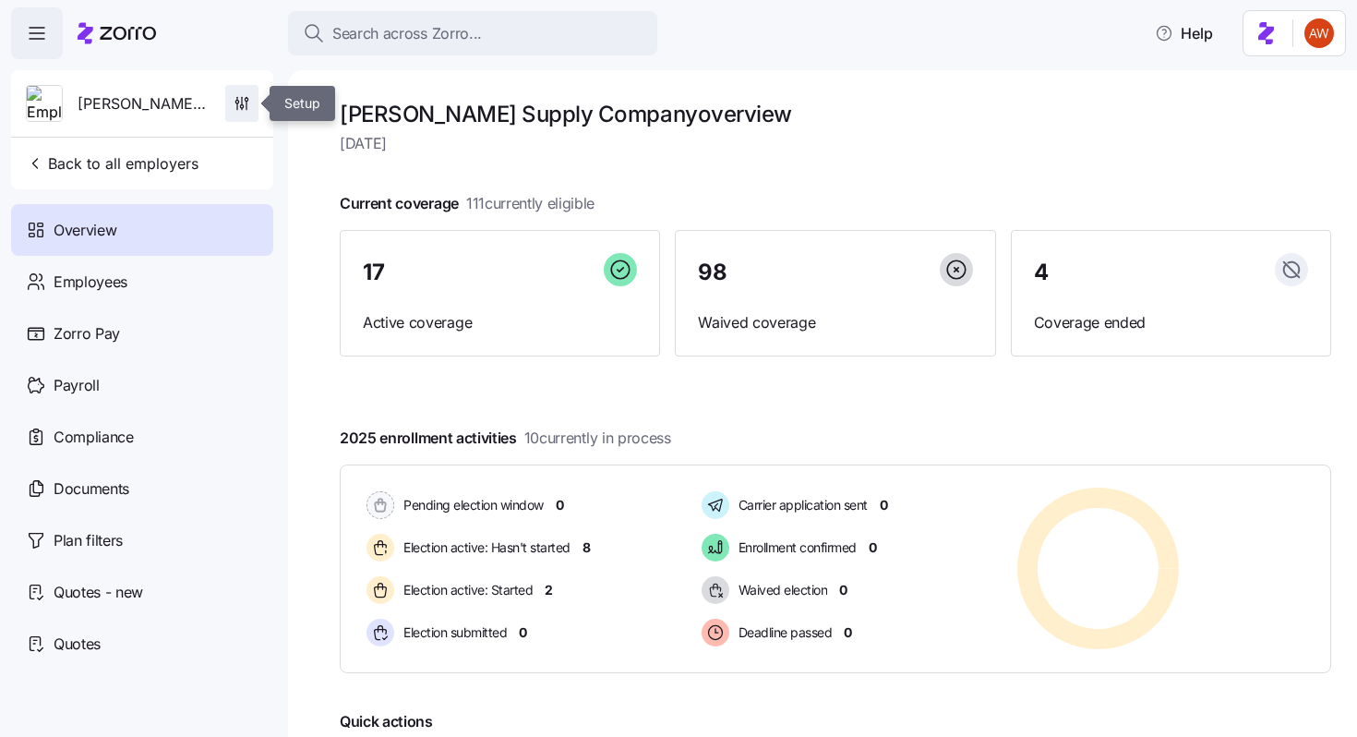
click at [239, 102] on icon "button" at bounding box center [242, 103] width 18 height 18
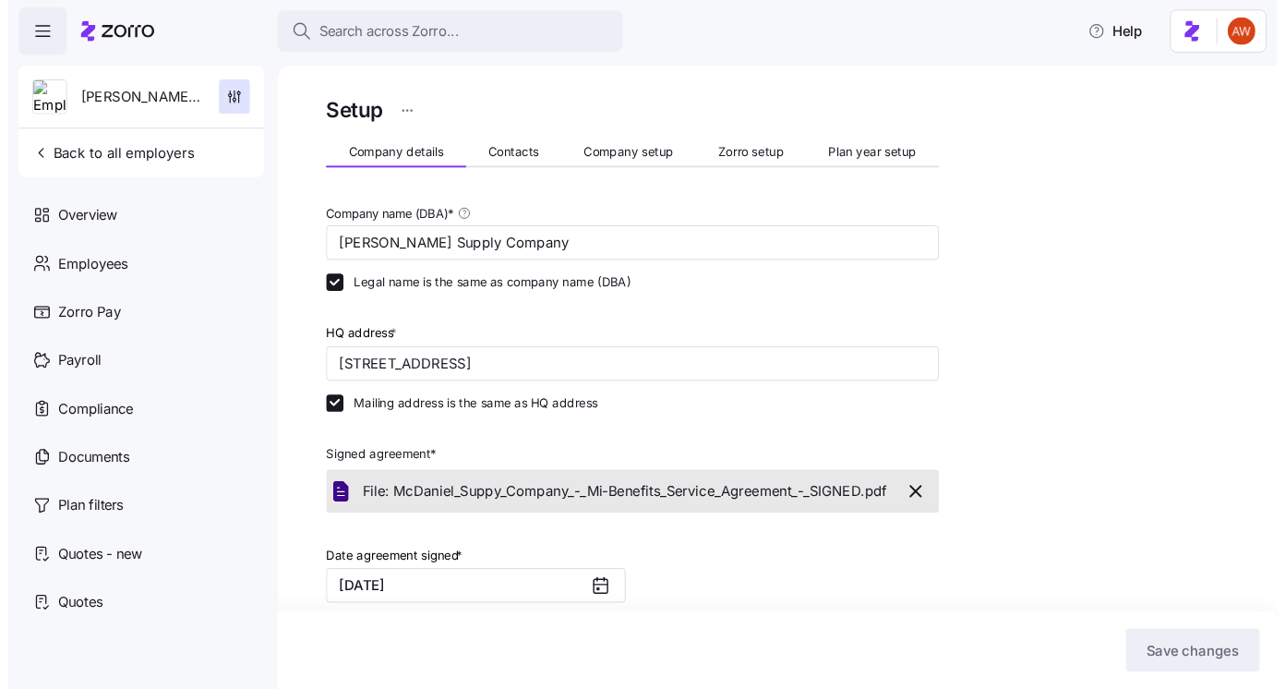
scroll to position [221, 0]
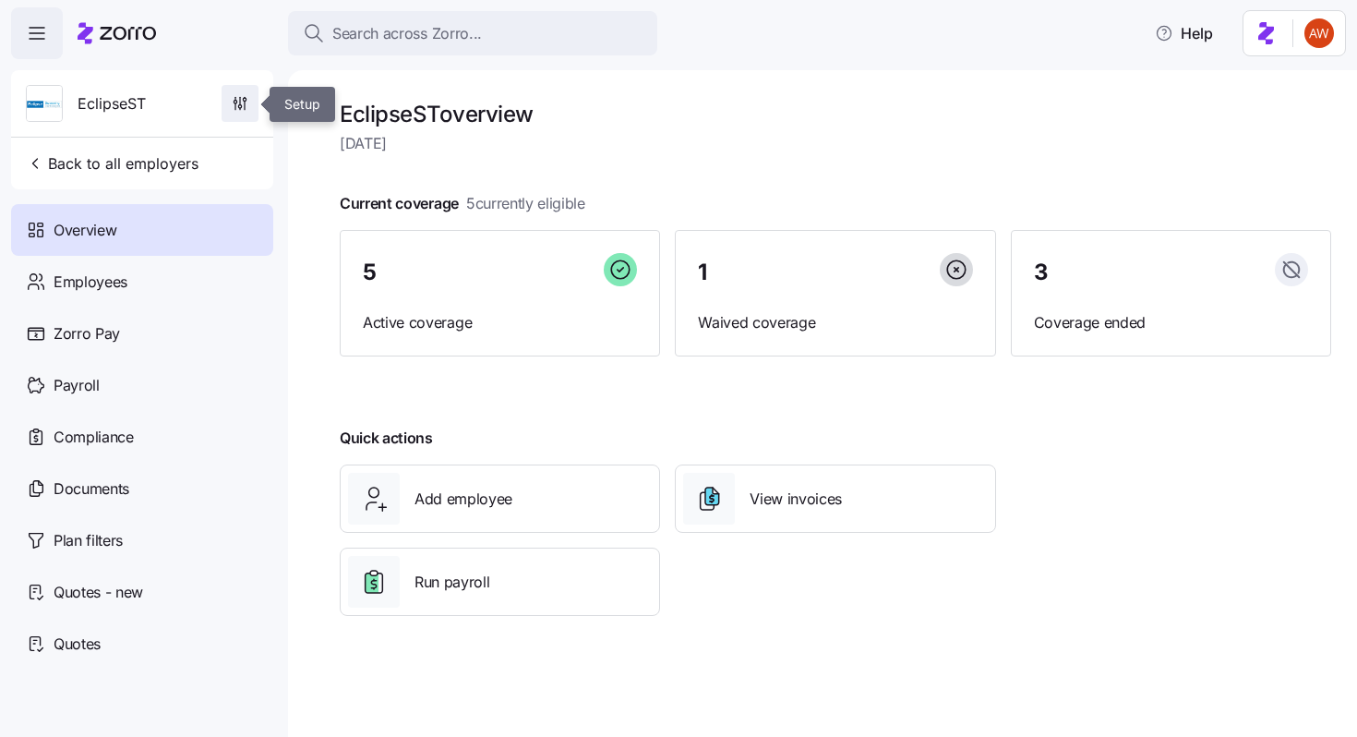
click at [240, 103] on icon "button" at bounding box center [240, 103] width 18 height 18
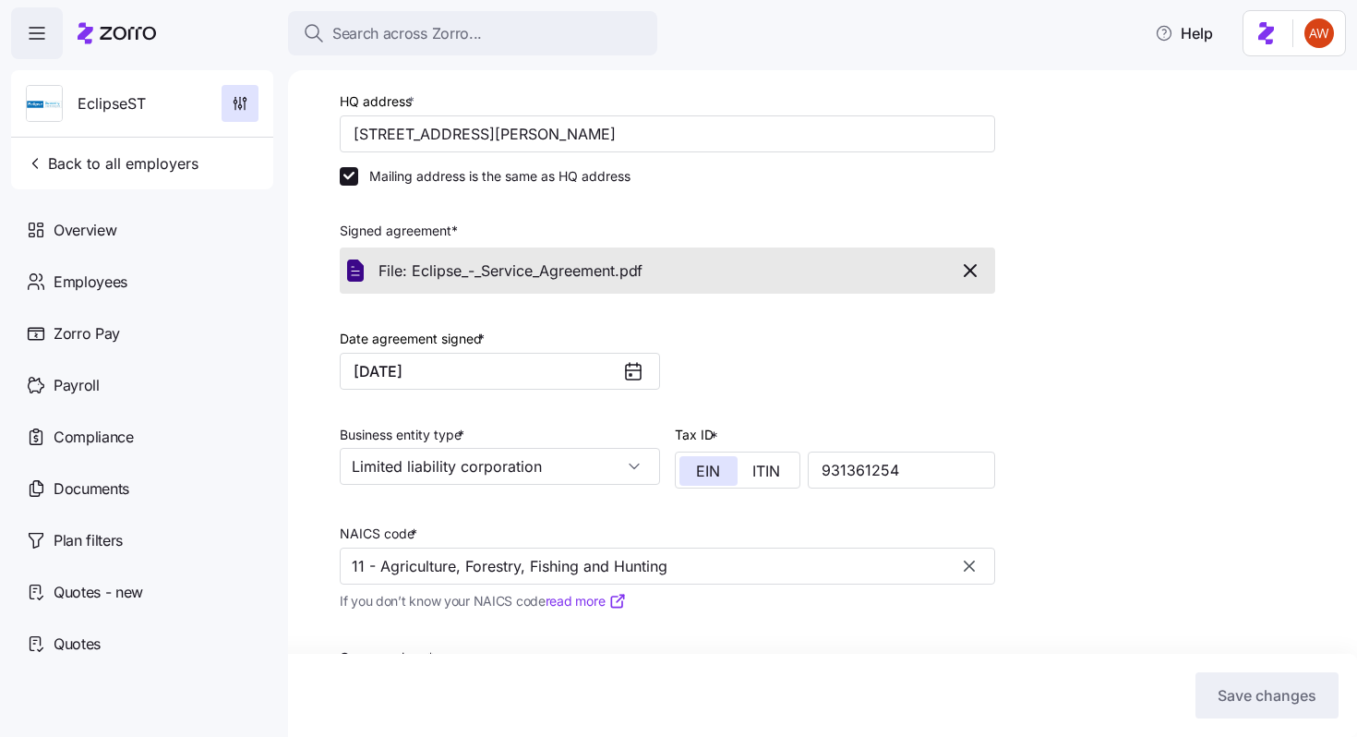
scroll to position [281, 0]
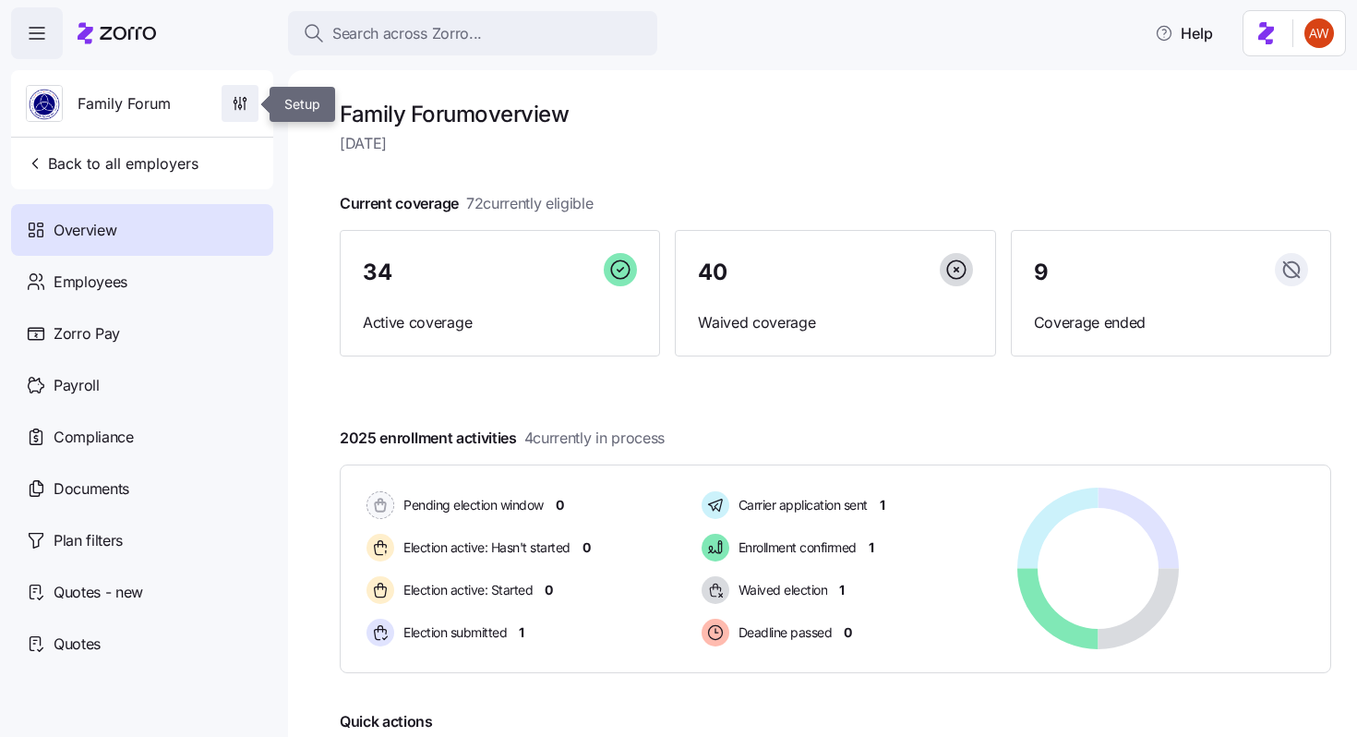
click at [239, 99] on icon "button" at bounding box center [240, 103] width 18 height 18
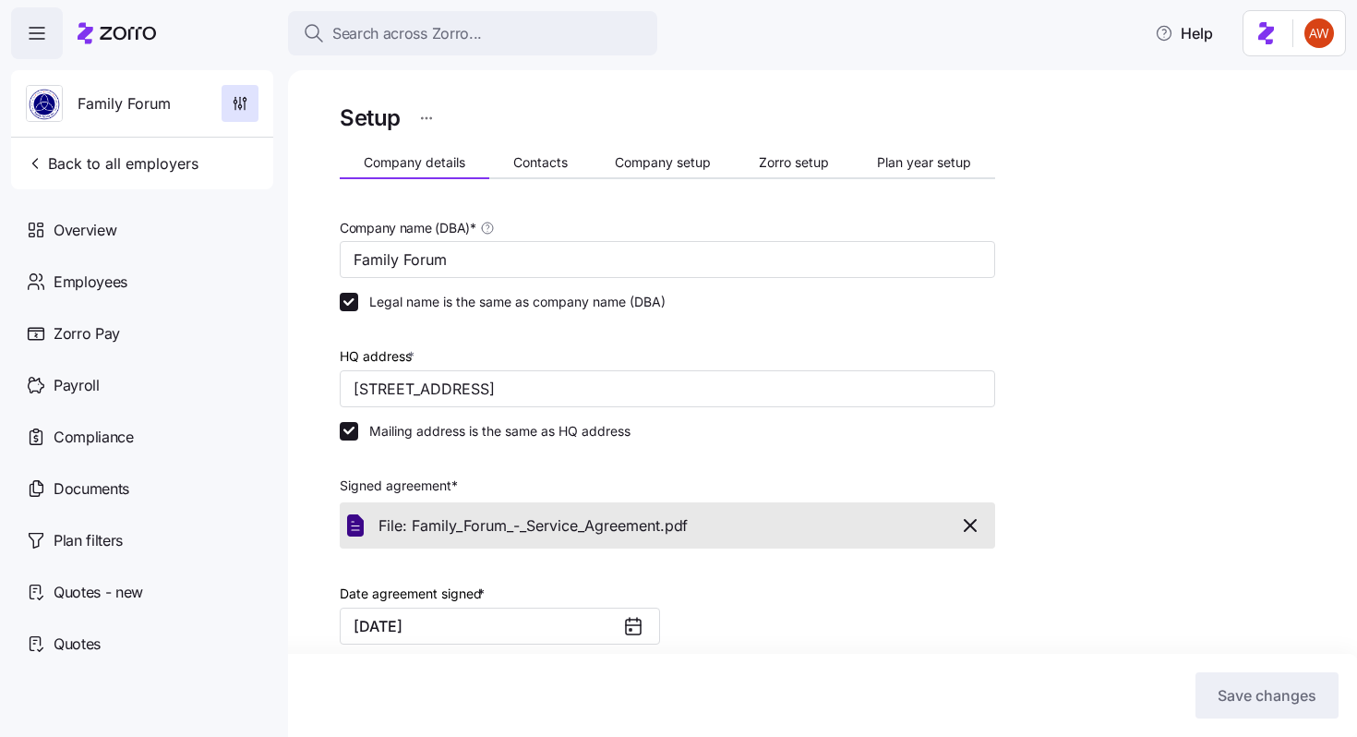
scroll to position [445, 0]
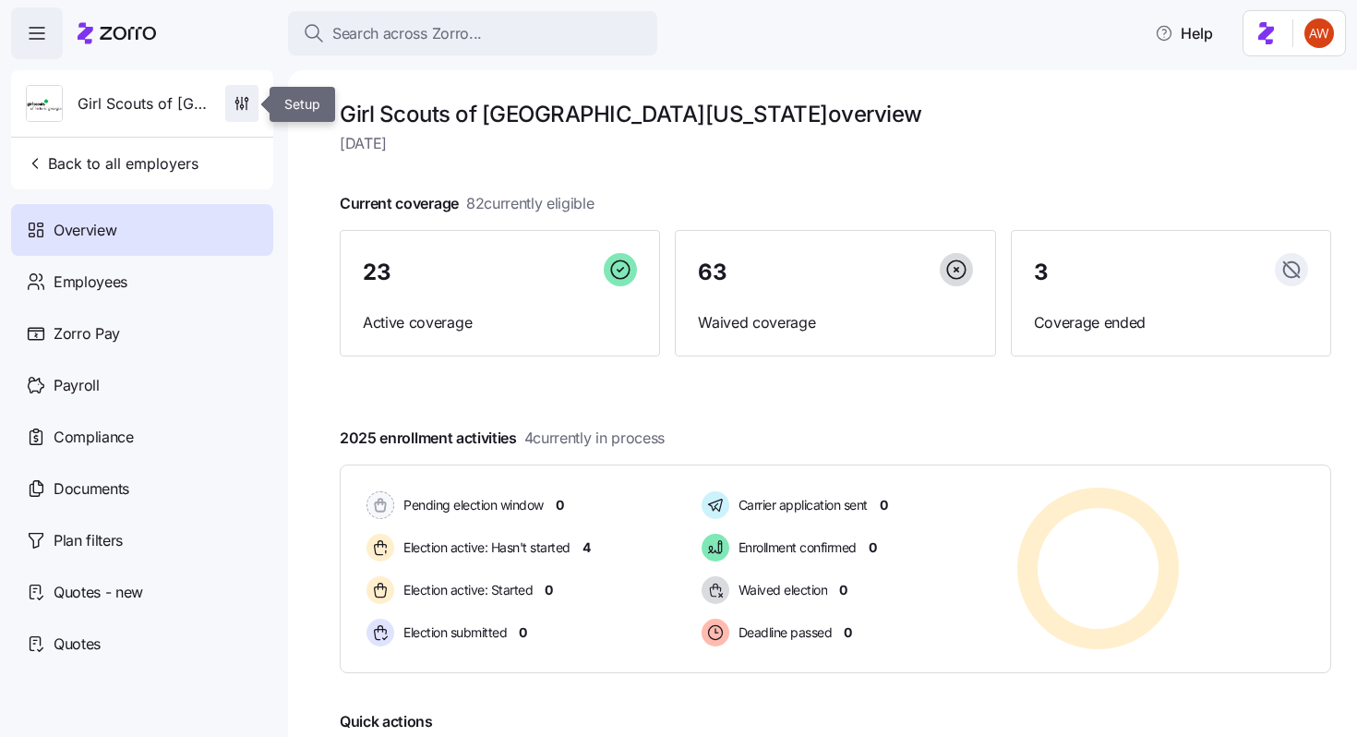
click at [241, 107] on icon "button" at bounding box center [242, 103] width 18 height 18
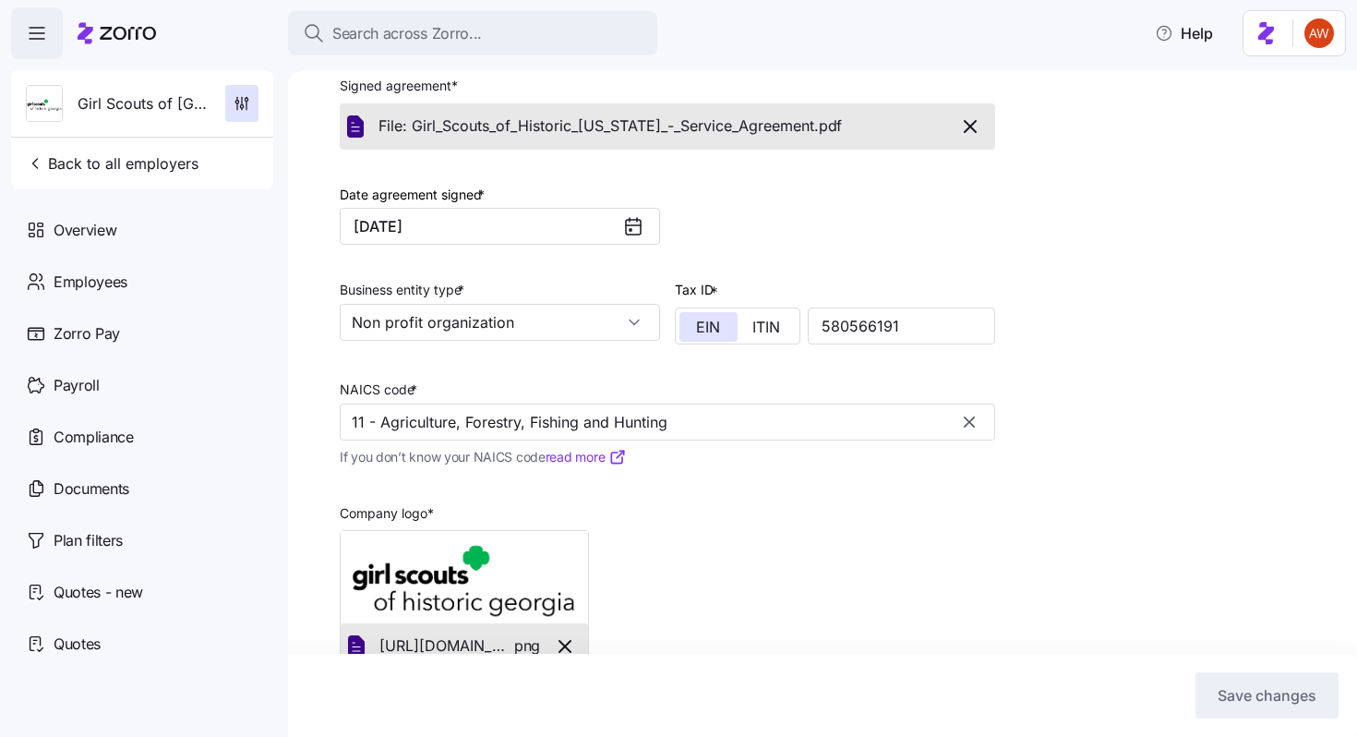
scroll to position [523, 0]
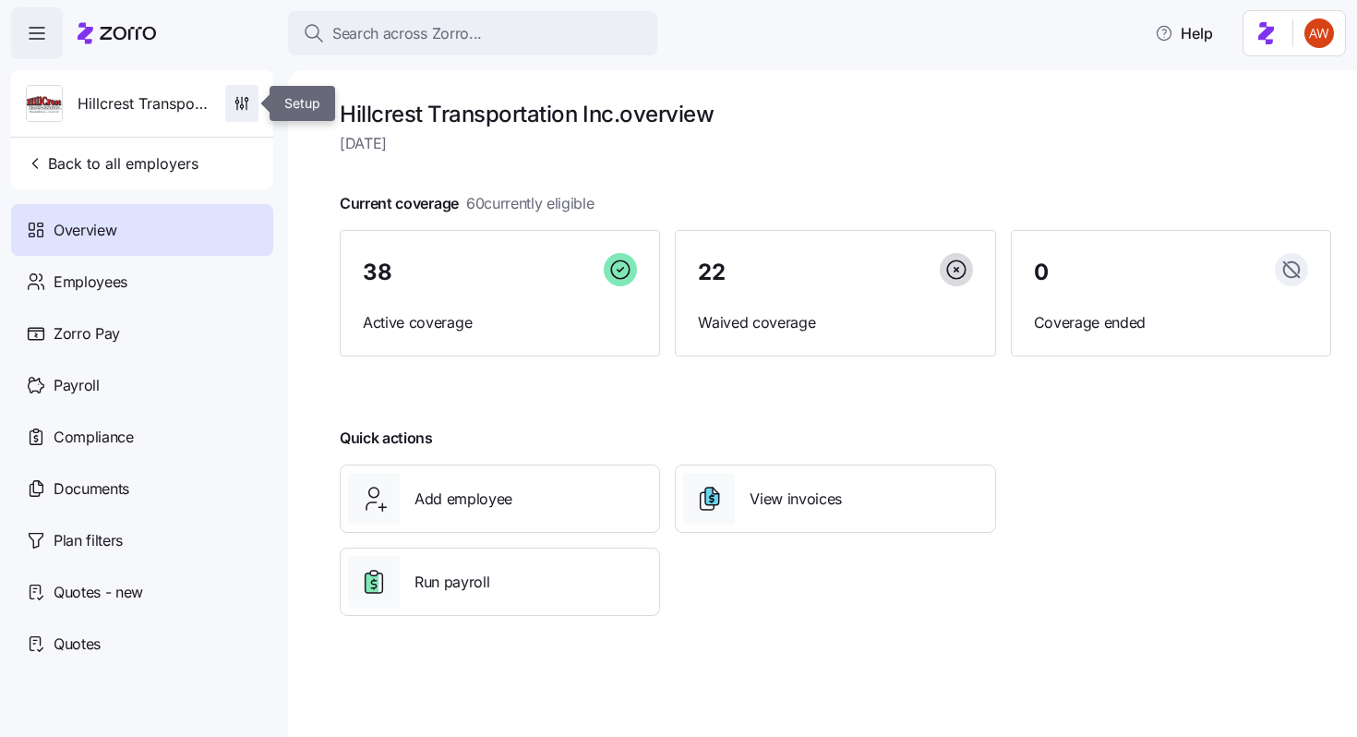
click at [250, 101] on icon "button" at bounding box center [242, 103] width 18 height 18
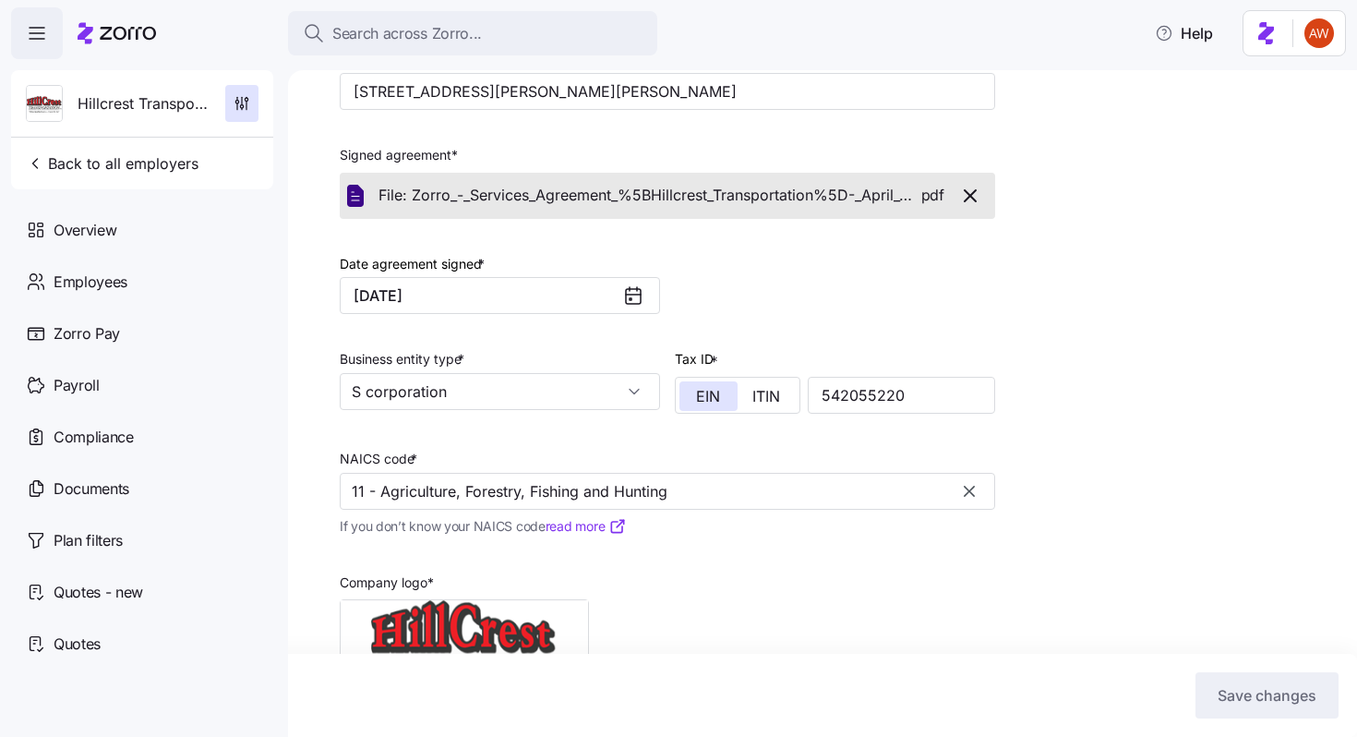
scroll to position [429, 0]
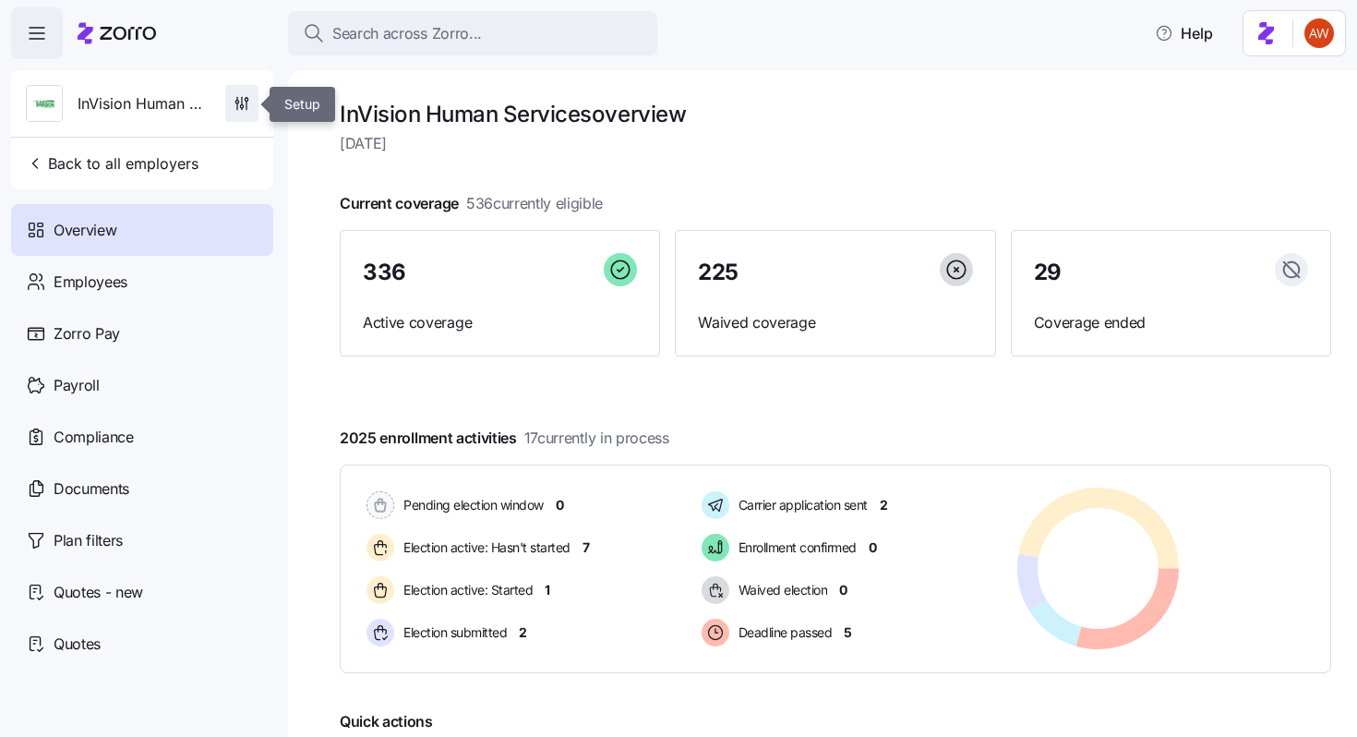
click at [240, 103] on icon "button" at bounding box center [242, 103] width 18 height 18
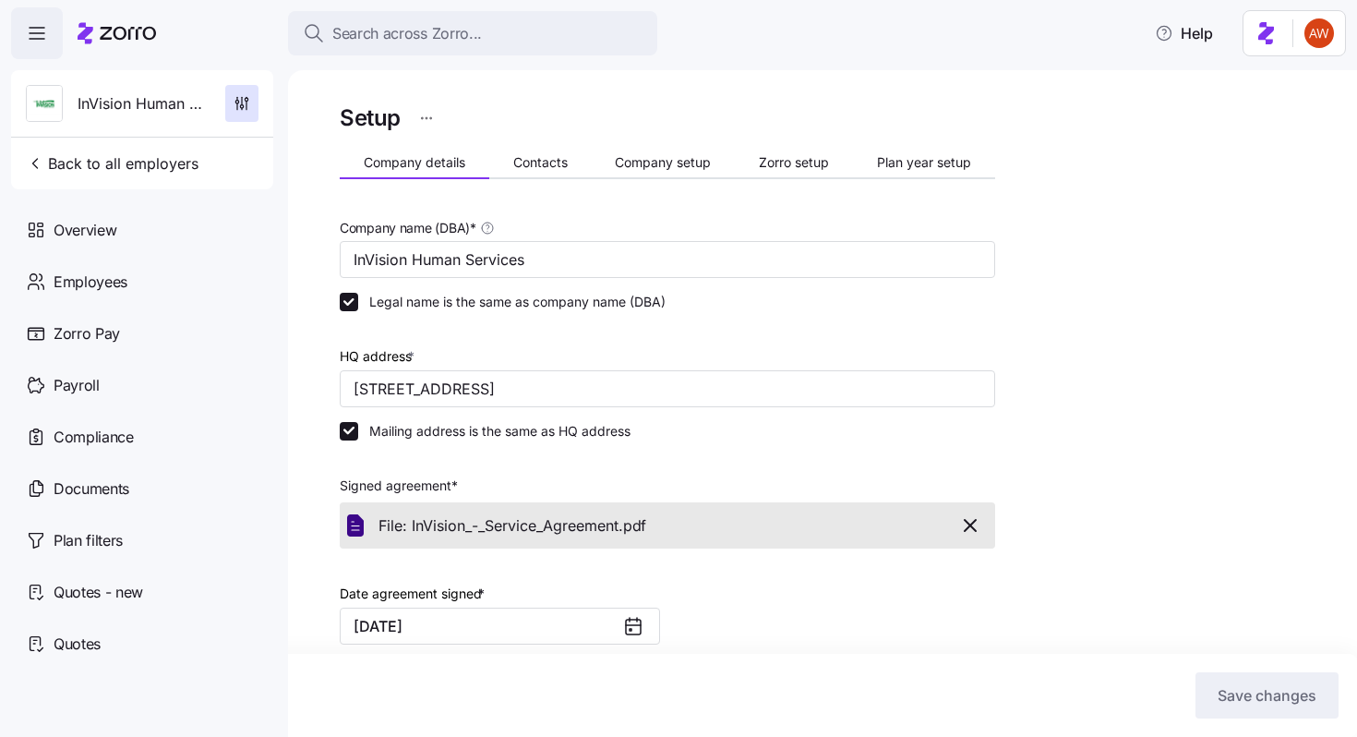
scroll to position [445, 0]
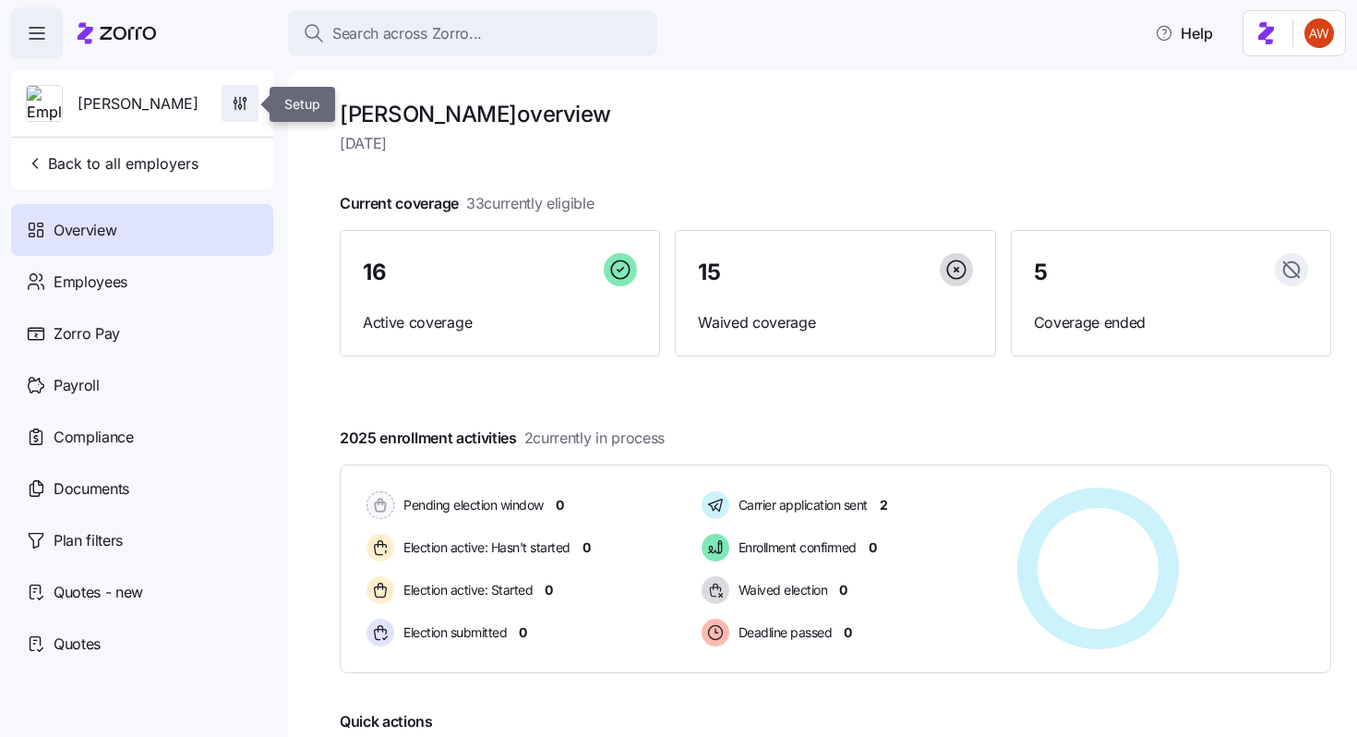
click at [234, 109] on icon "button" at bounding box center [240, 103] width 18 height 18
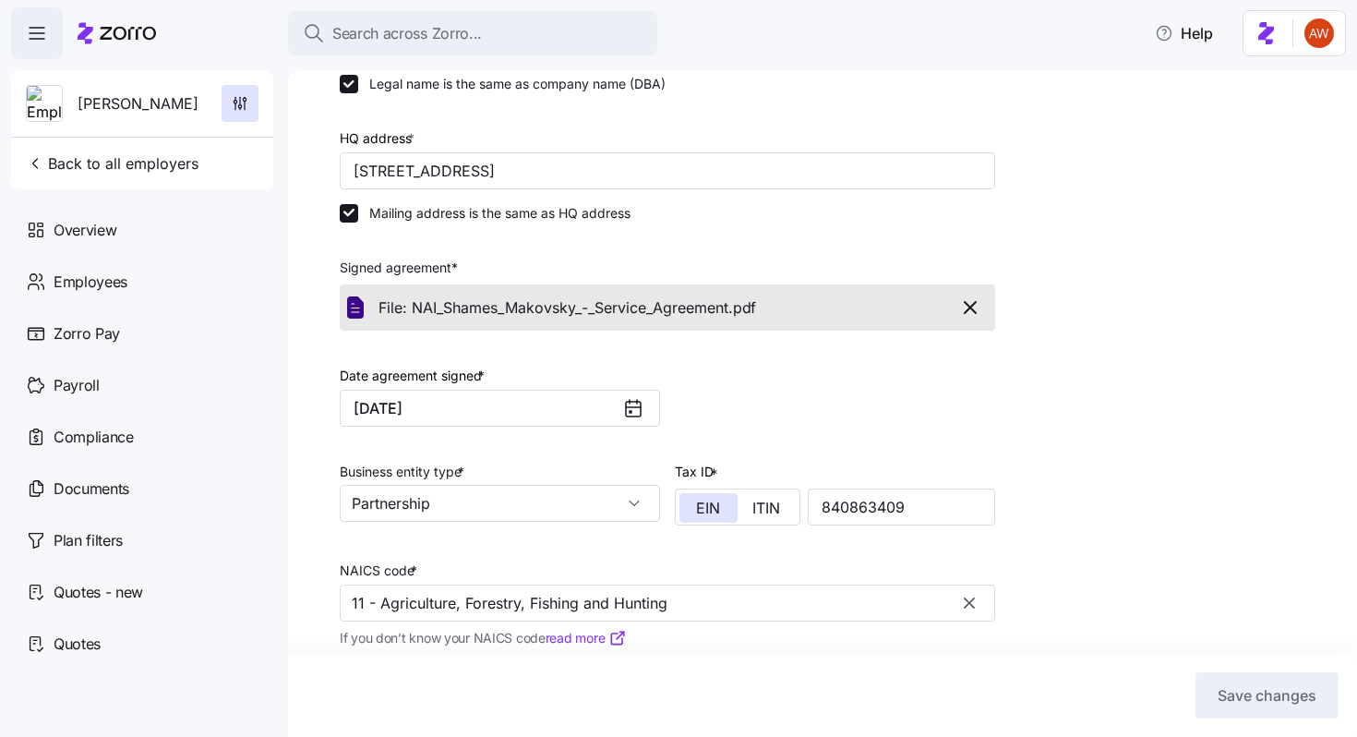
scroll to position [445, 0]
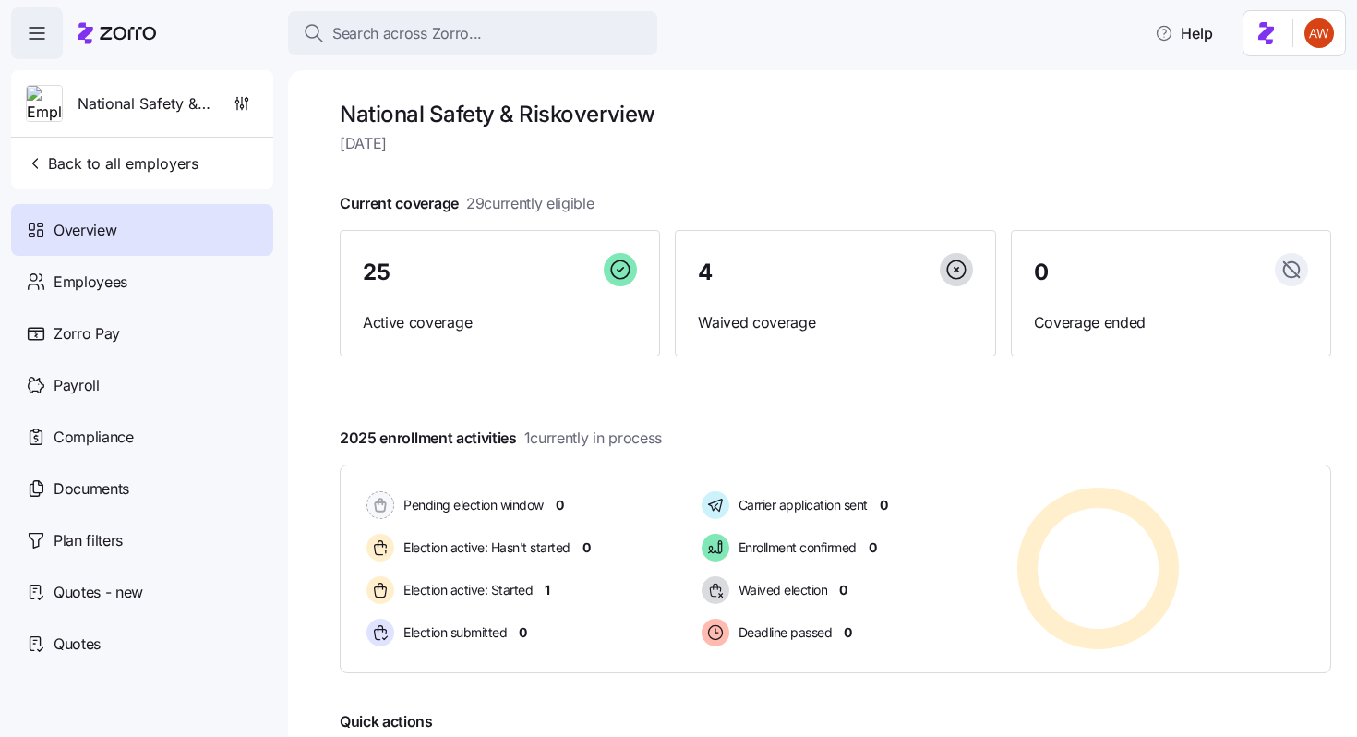
scroll to position [91, 0]
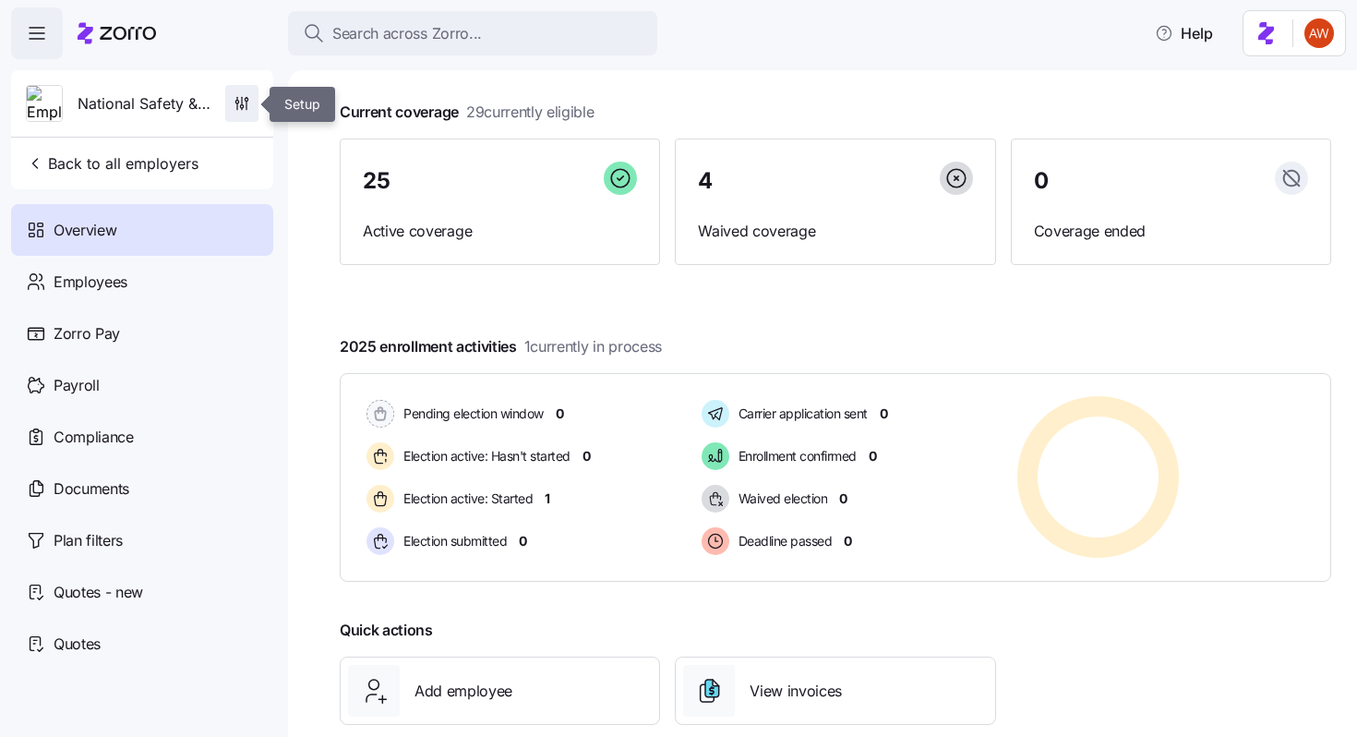
click at [245, 95] on icon "button" at bounding box center [242, 103] width 18 height 18
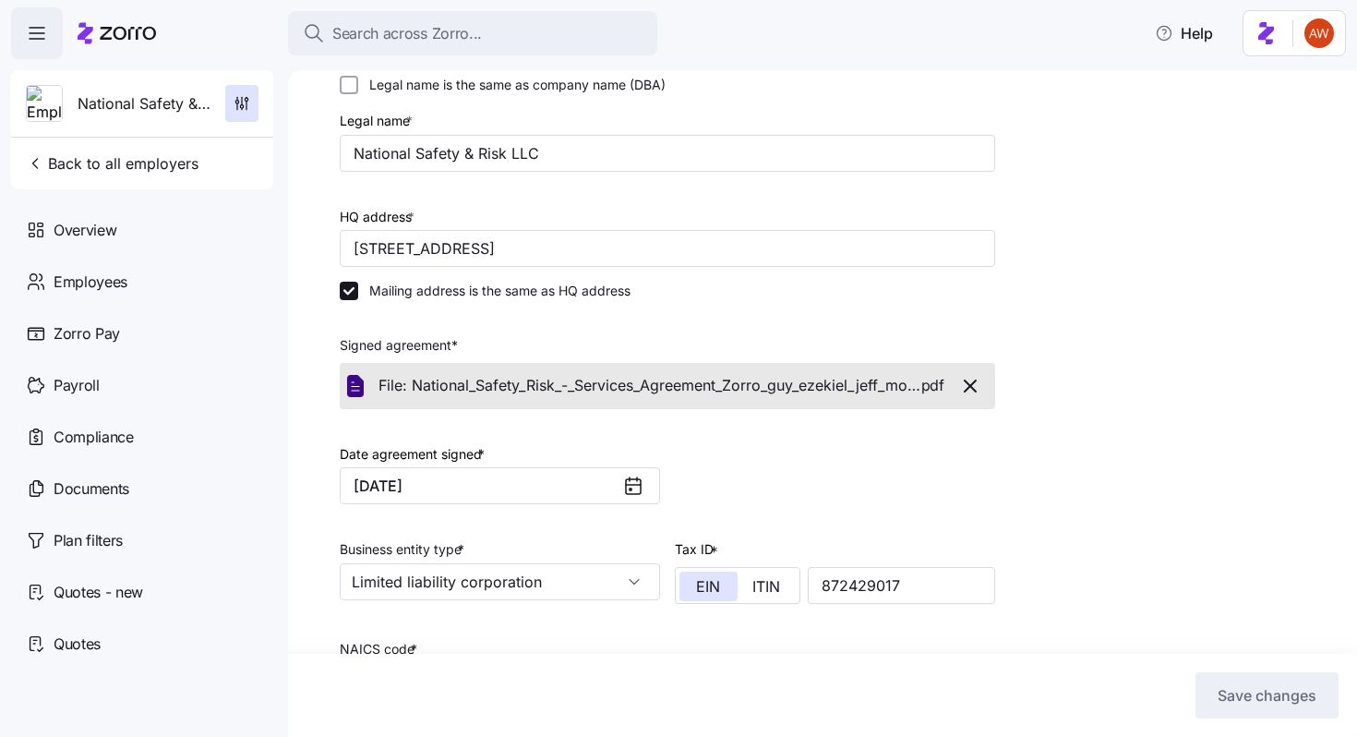
scroll to position [523, 0]
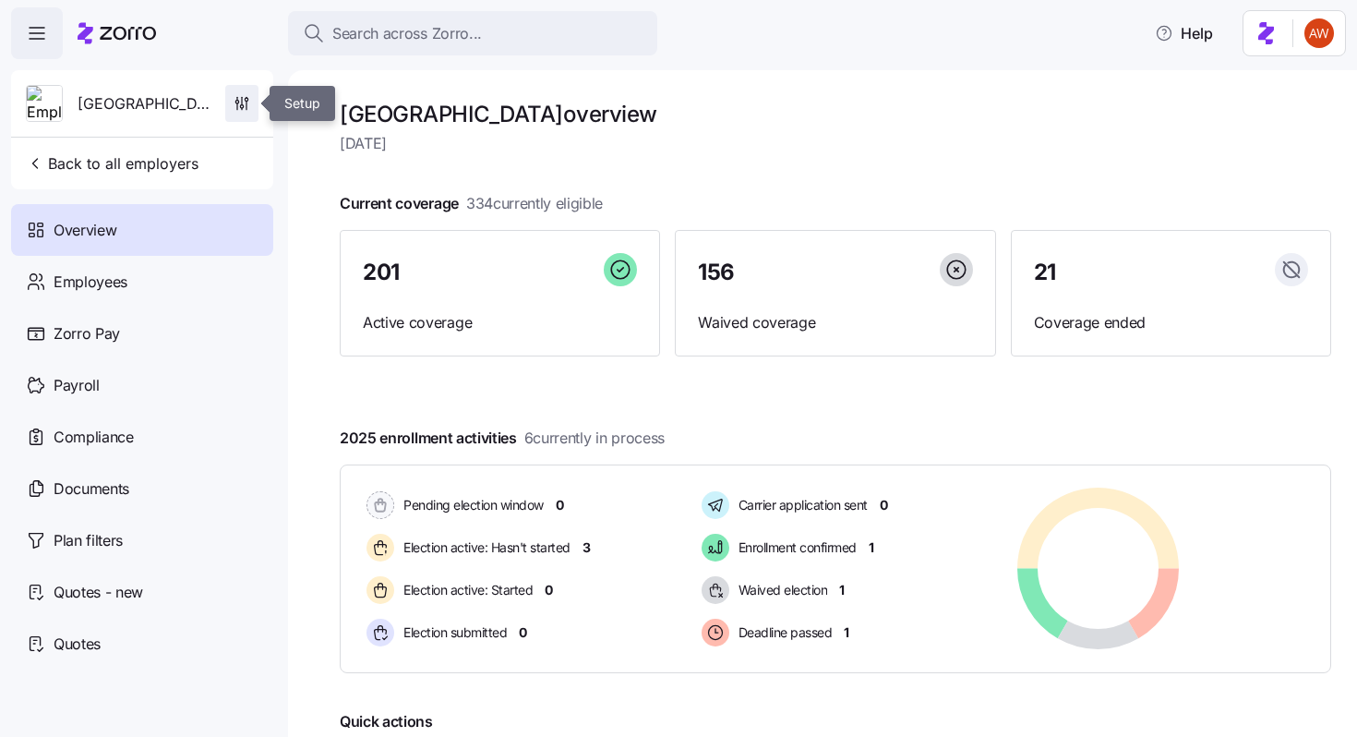
click at [235, 105] on icon "button" at bounding box center [242, 103] width 18 height 18
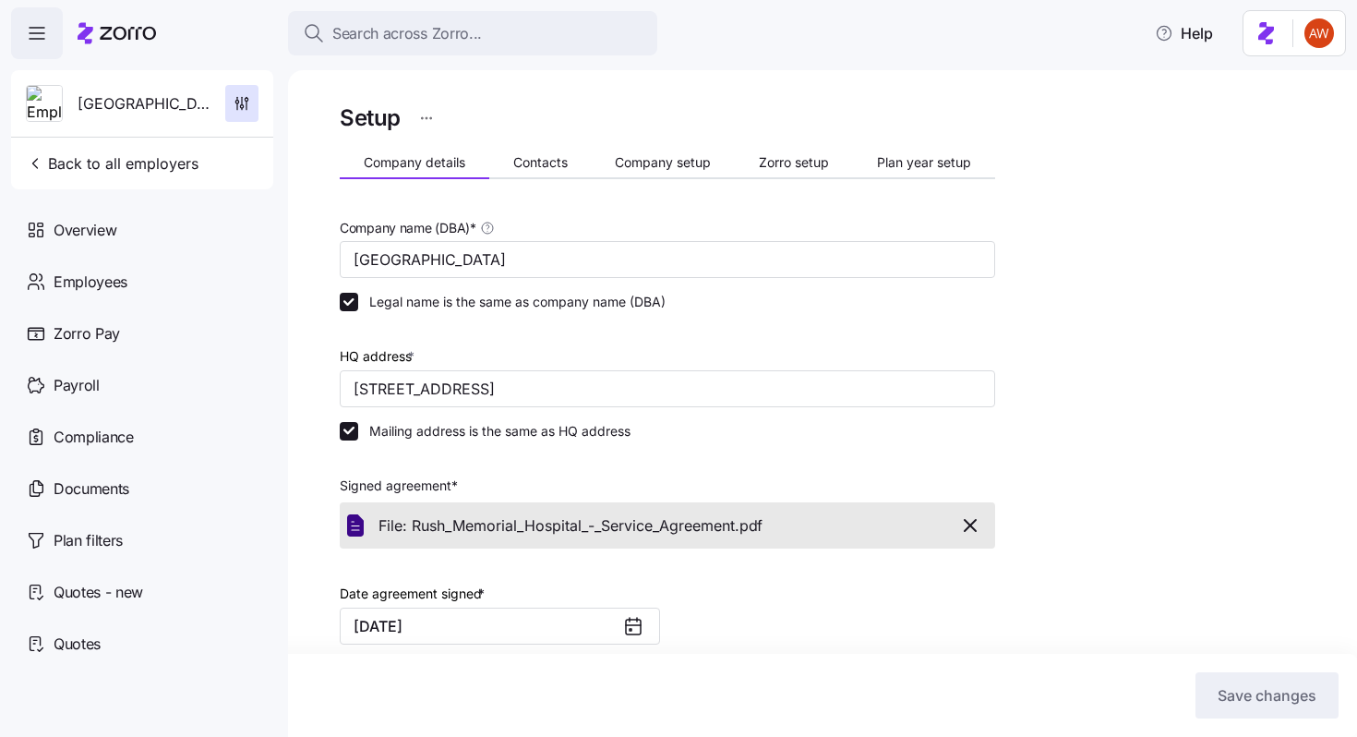
scroll to position [445, 0]
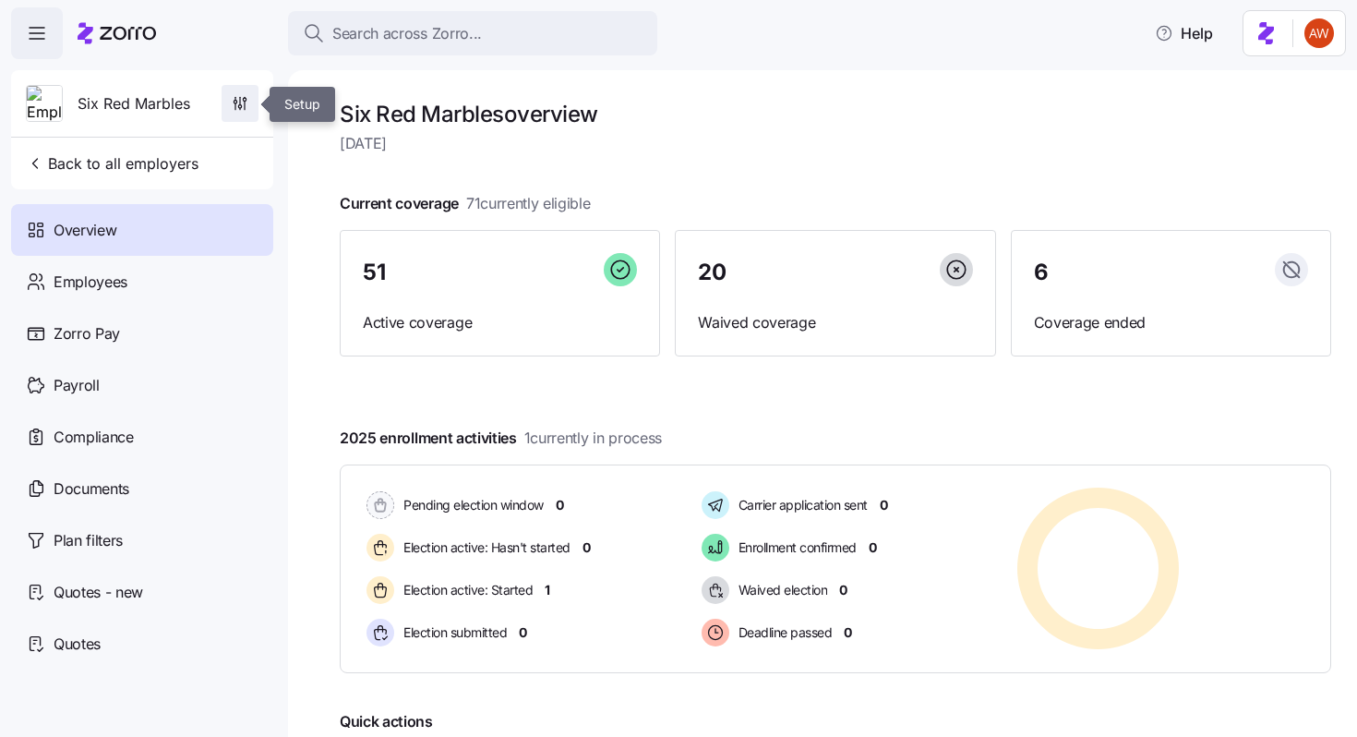
click at [248, 96] on icon "button" at bounding box center [240, 103] width 18 height 18
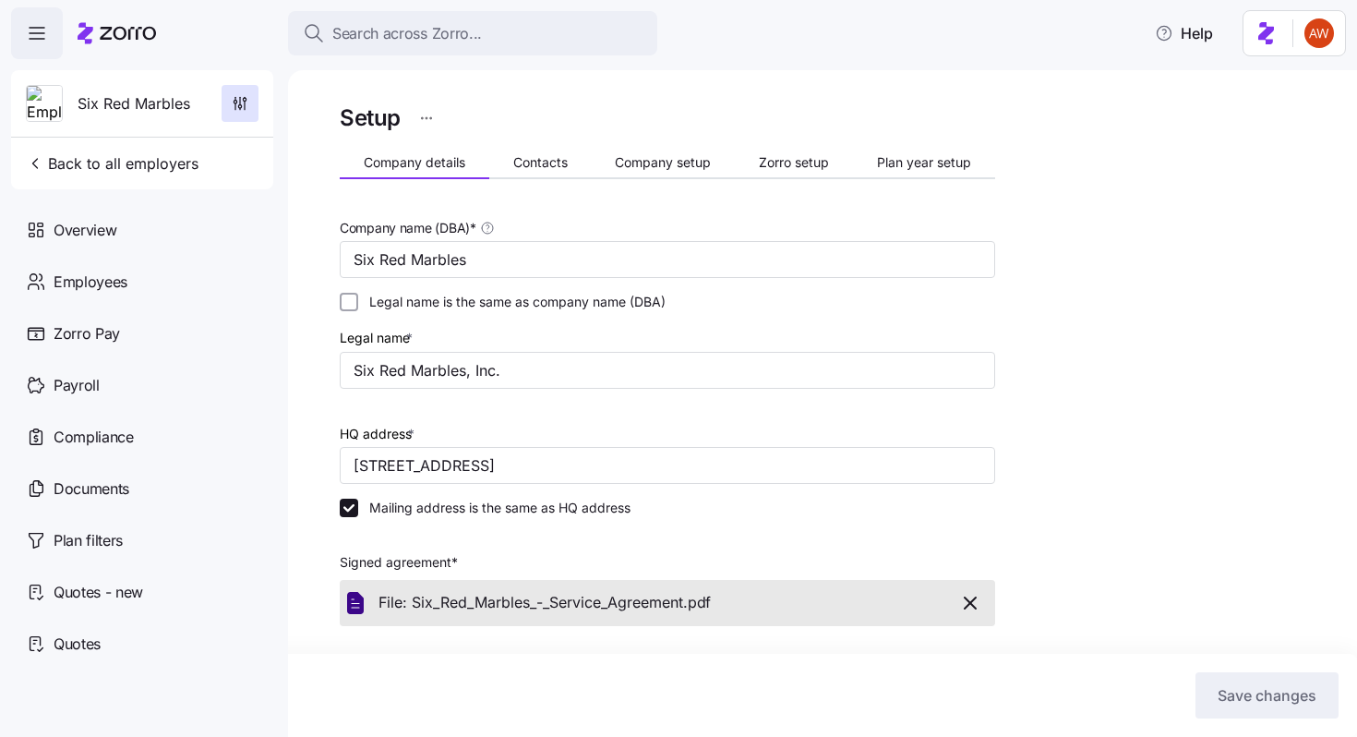
scroll to position [523, 0]
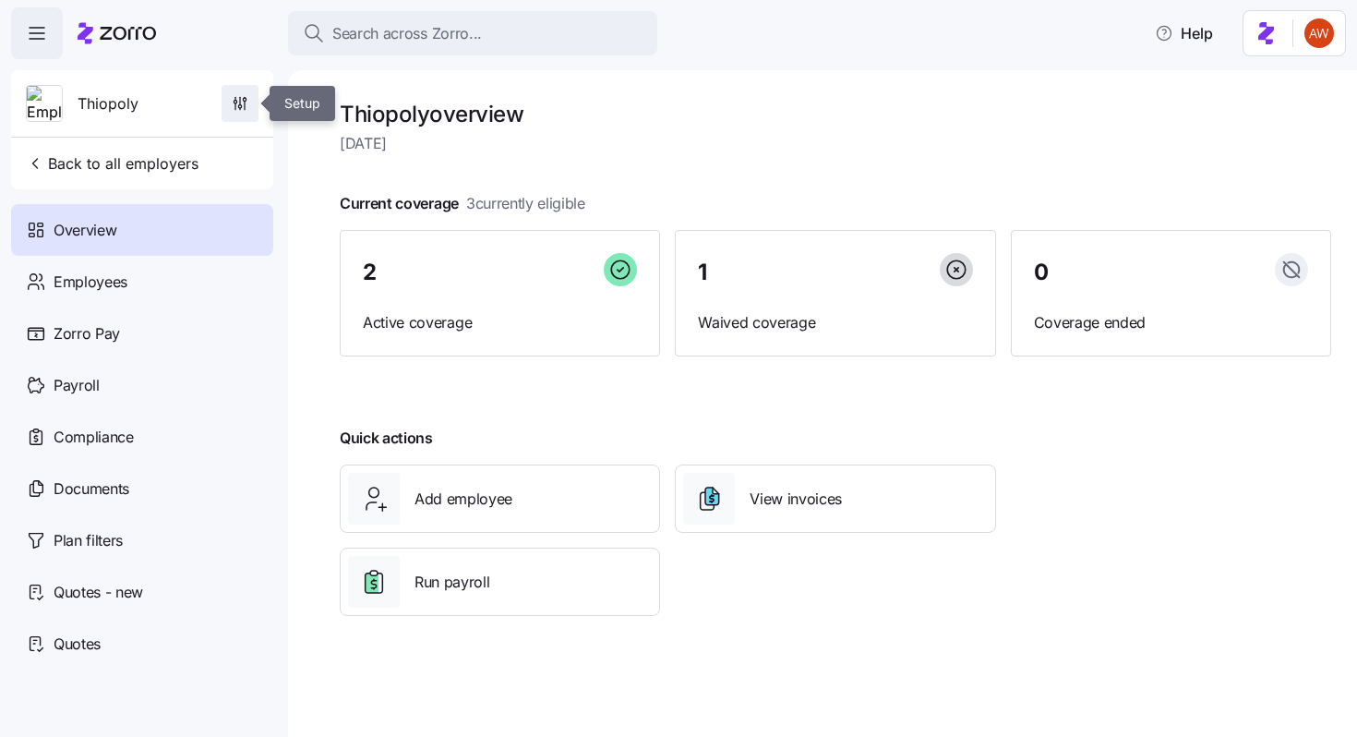
click at [247, 102] on icon "button" at bounding box center [240, 103] width 18 height 18
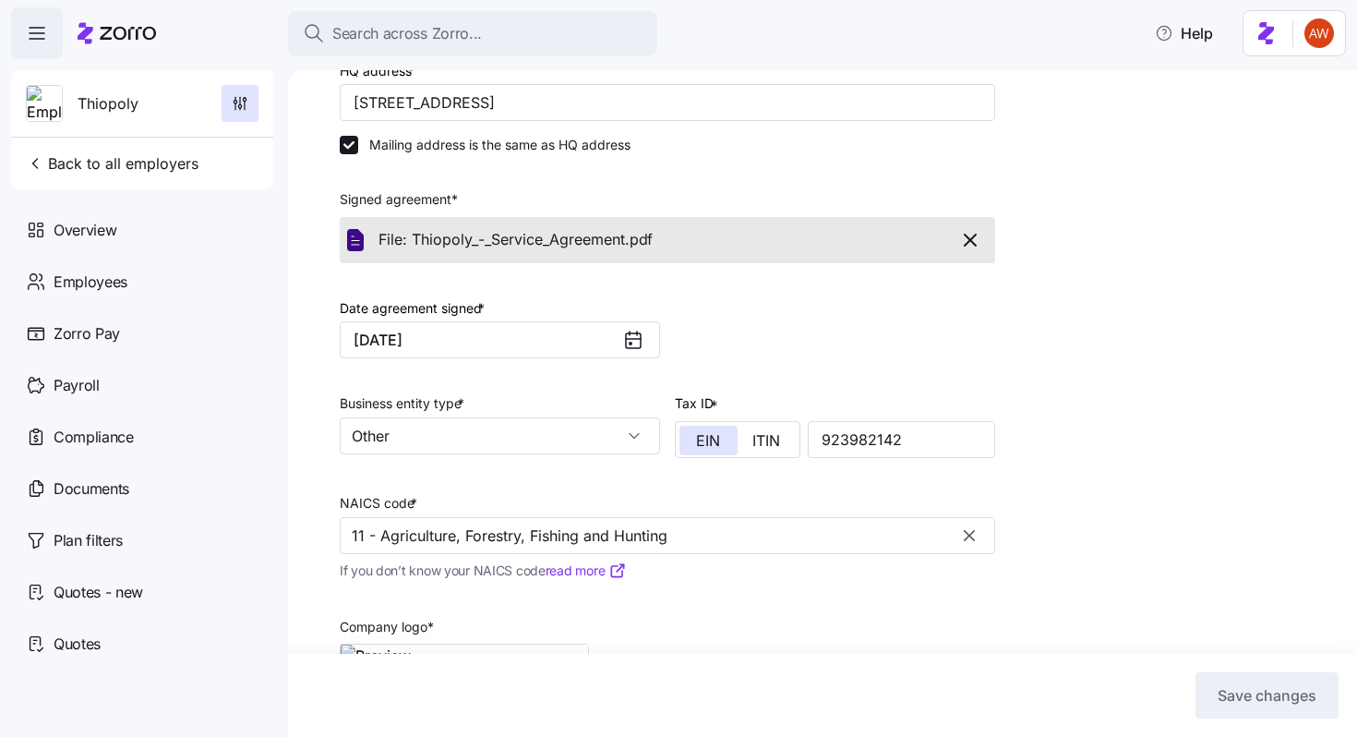
scroll to position [384, 0]
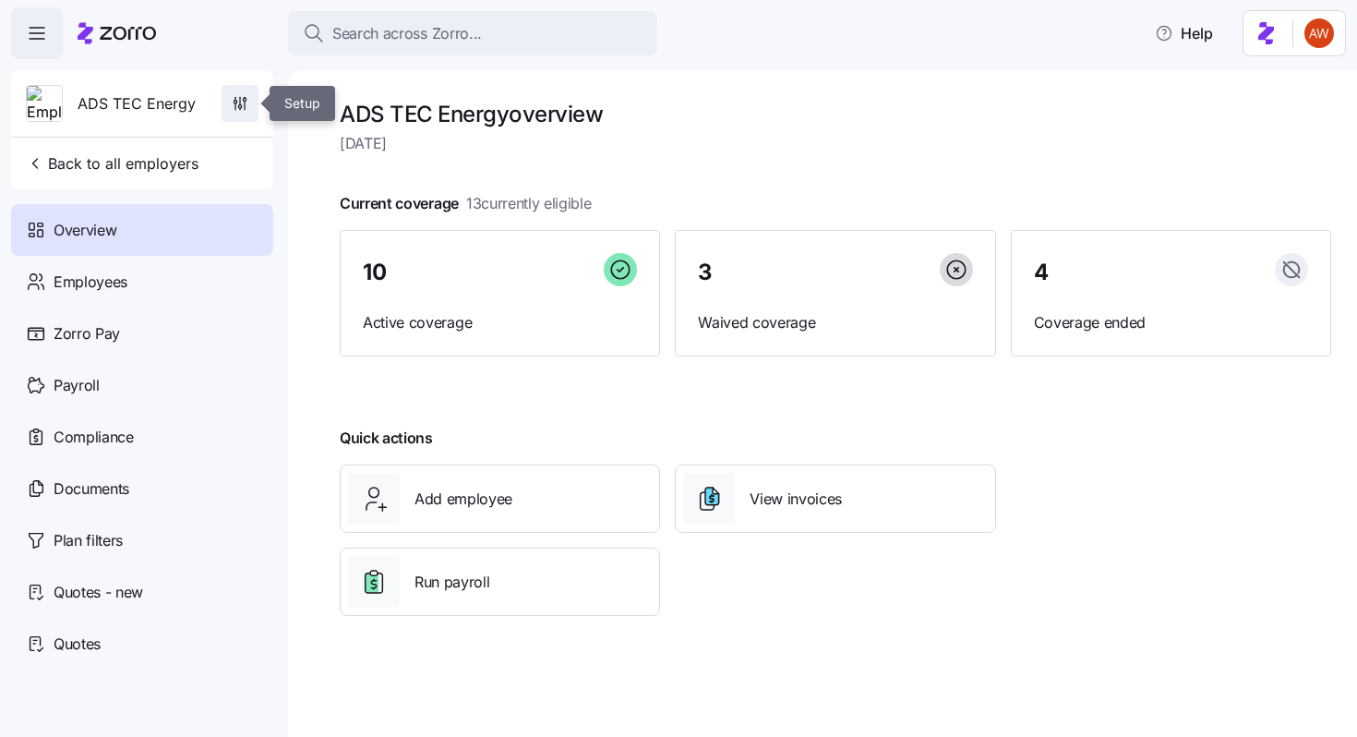
click at [249, 103] on span "button" at bounding box center [240, 103] width 35 height 35
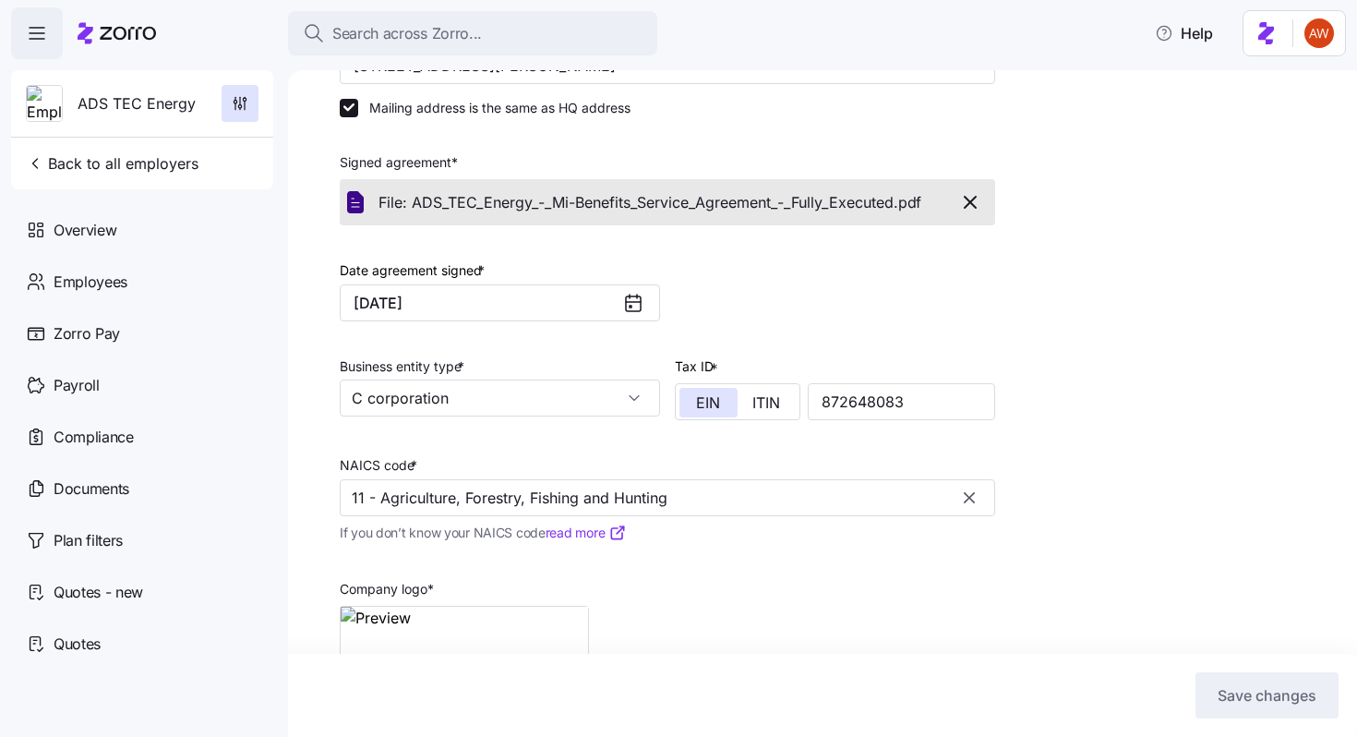
scroll to position [341, 0]
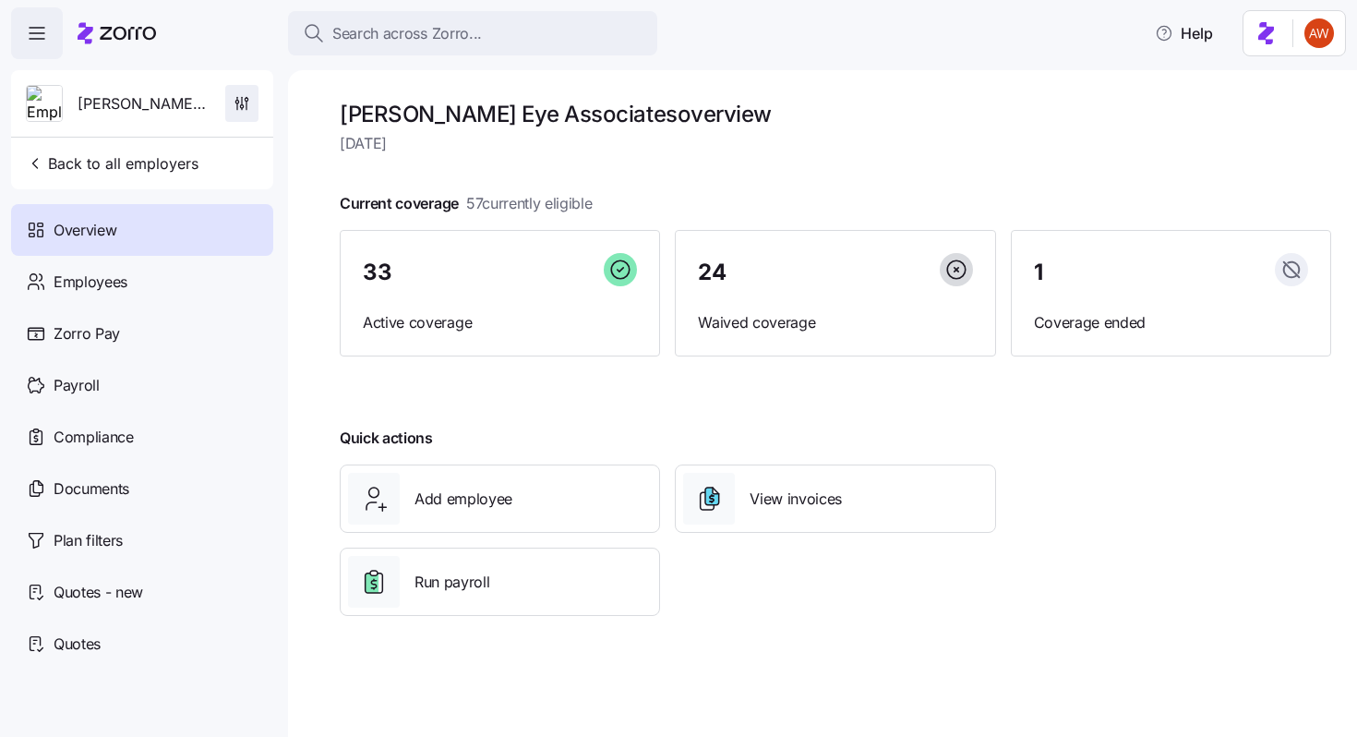
click at [247, 104] on icon "button" at bounding box center [242, 103] width 18 height 18
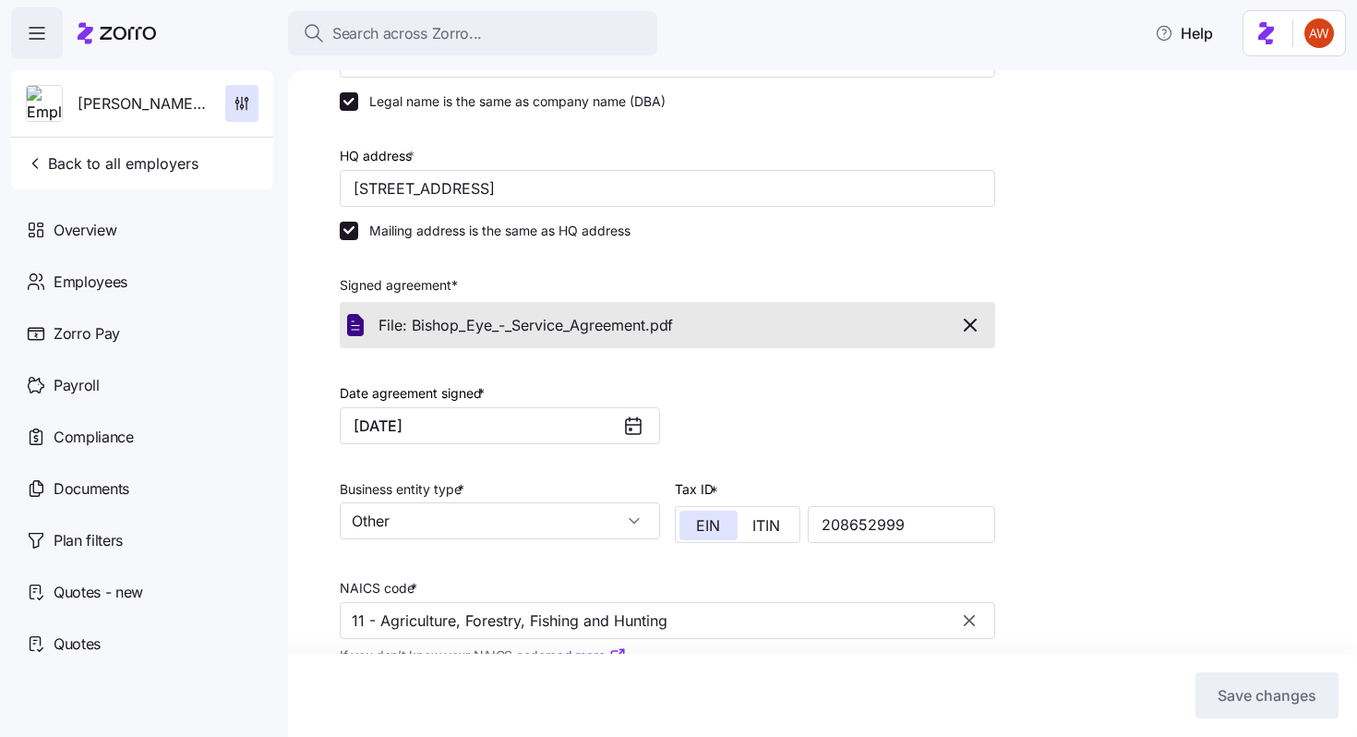
scroll to position [203, 0]
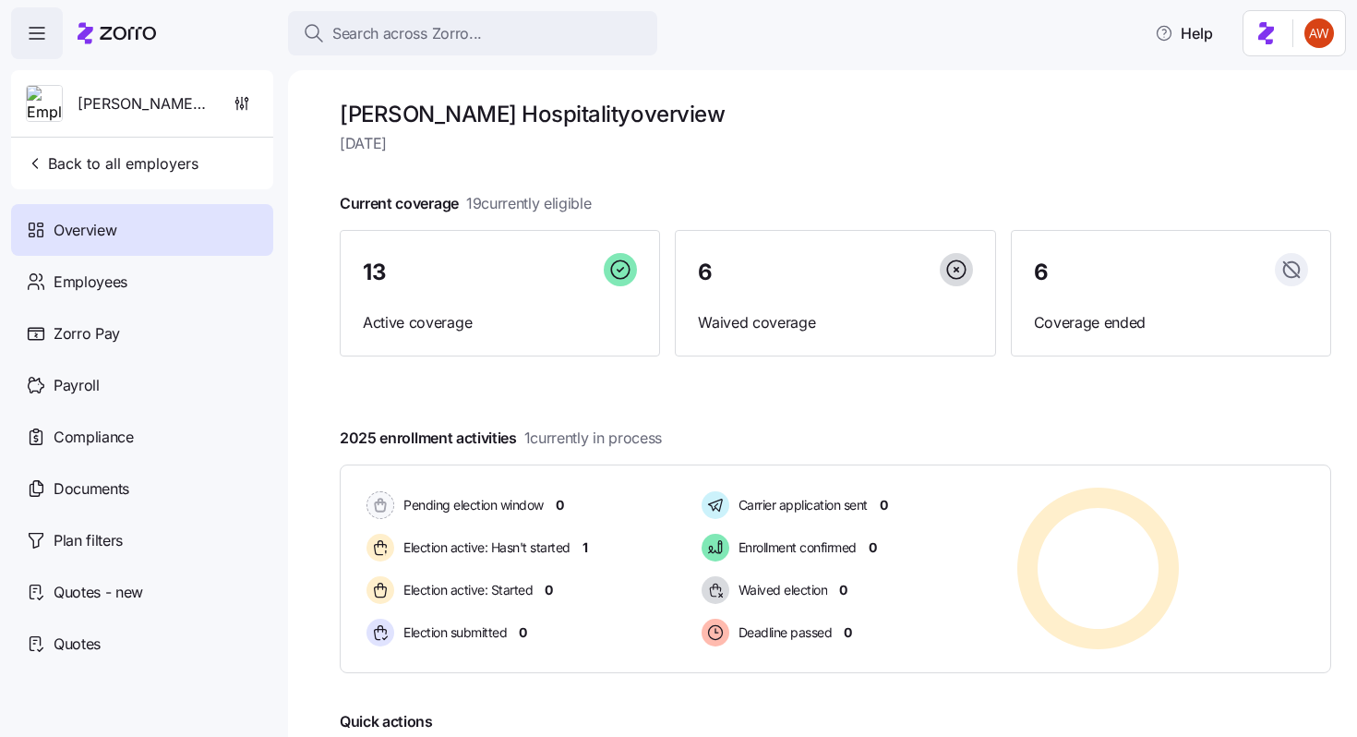
click at [246, 81] on div "Burke Hospitality" at bounding box center [141, 103] width 247 height 66
click at [239, 97] on icon "button" at bounding box center [242, 103] width 18 height 18
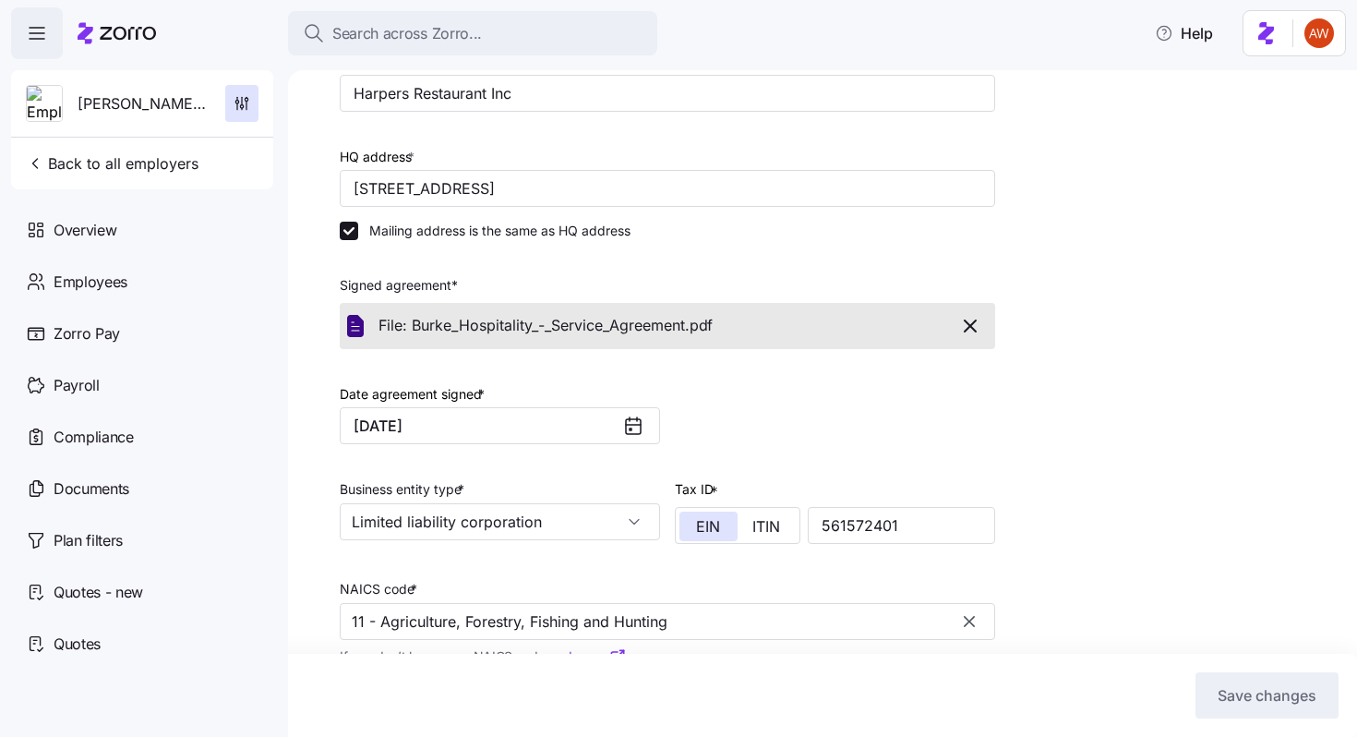
scroll to position [338, 0]
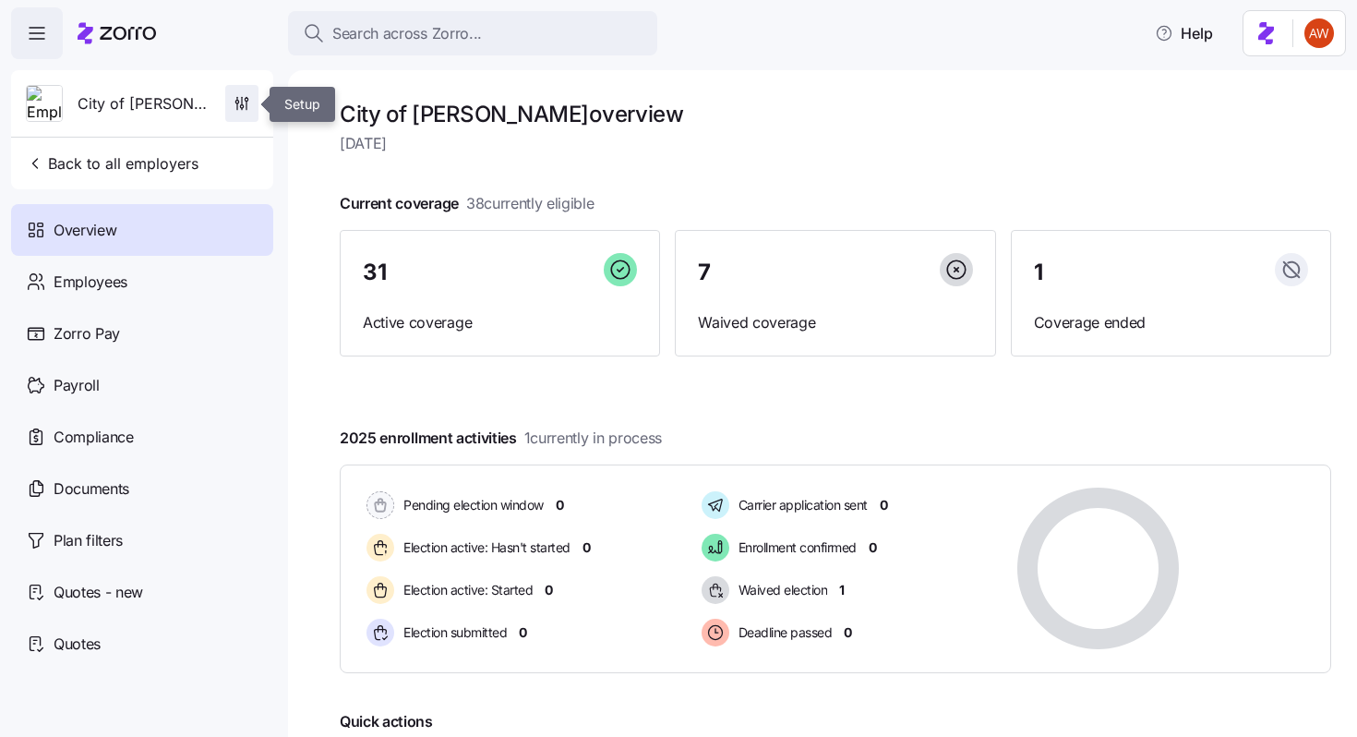
click at [245, 100] on icon "button" at bounding box center [246, 99] width 3 height 3
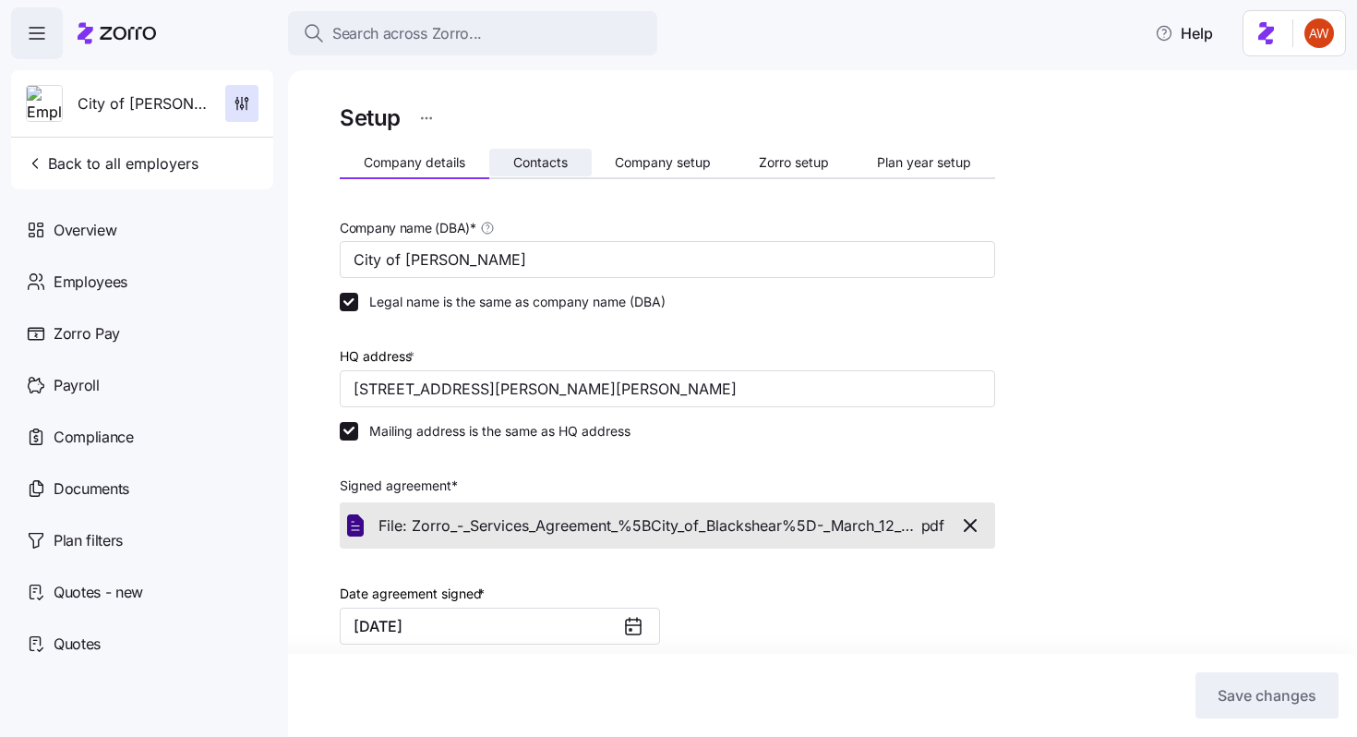
click at [537, 159] on span "Contacts" at bounding box center [540, 162] width 54 height 13
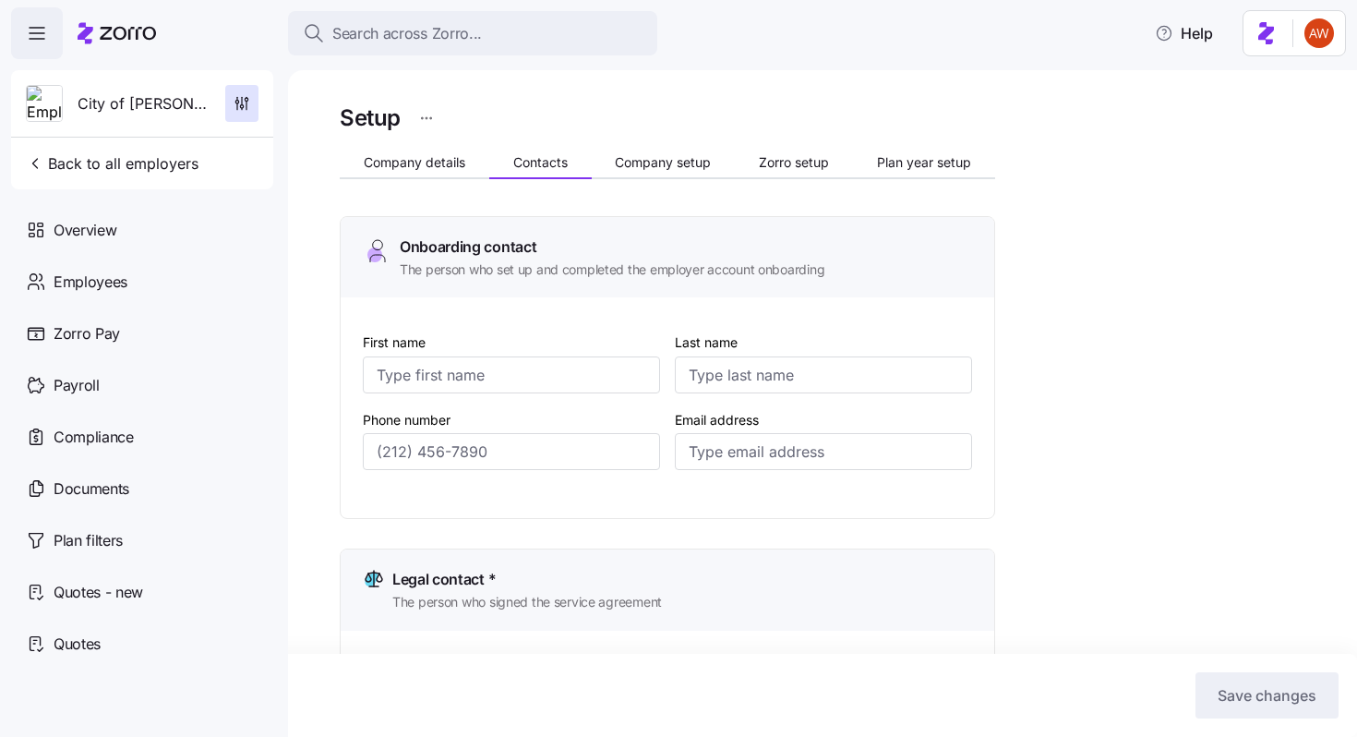
type input "[PERSON_NAME]"
type input "[EMAIL_ADDRESS][DOMAIN_NAME]"
type input "Angel"
type input "[PERSON_NAME]"
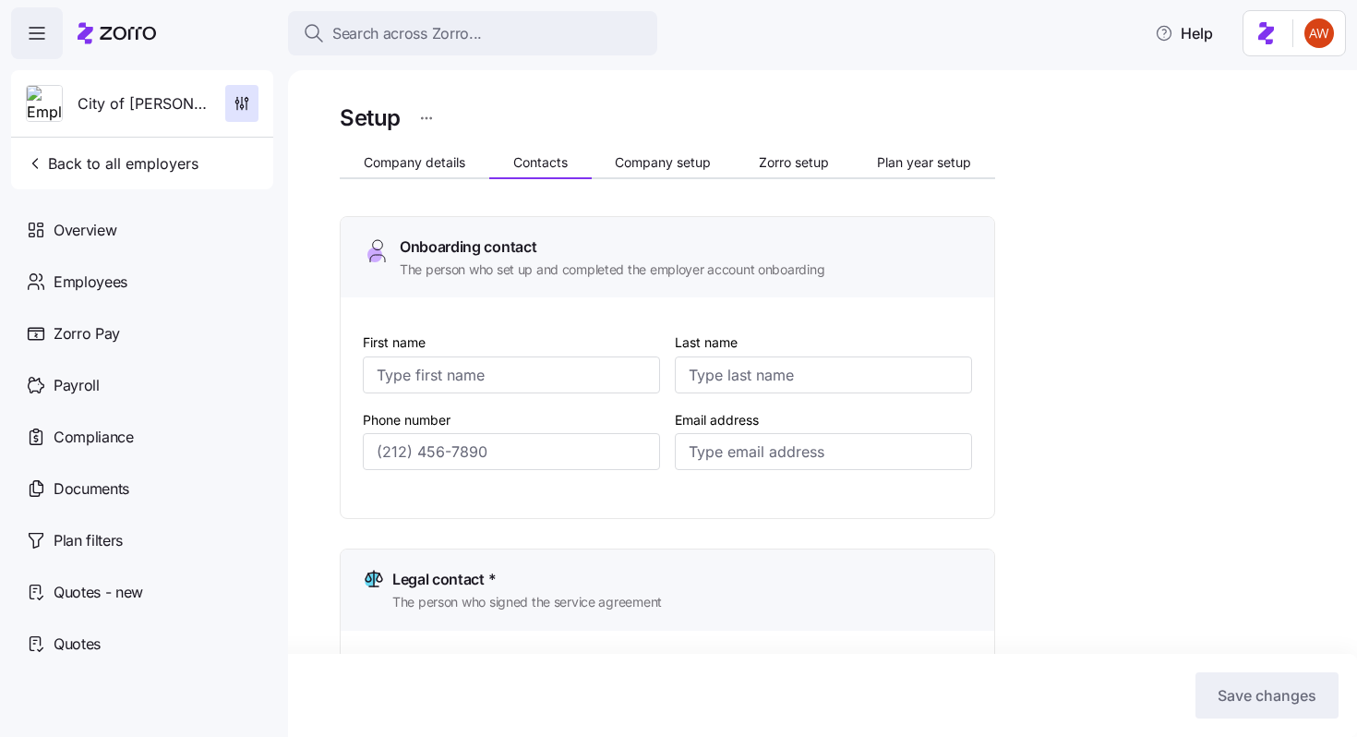
type input "[EMAIL_ADDRESS][DOMAIN_NAME]"
type input "Angel"
type input "[PERSON_NAME]"
type input "[EMAIL_ADDRESS][DOMAIN_NAME]"
type input "[PHONE_NUMBER]"
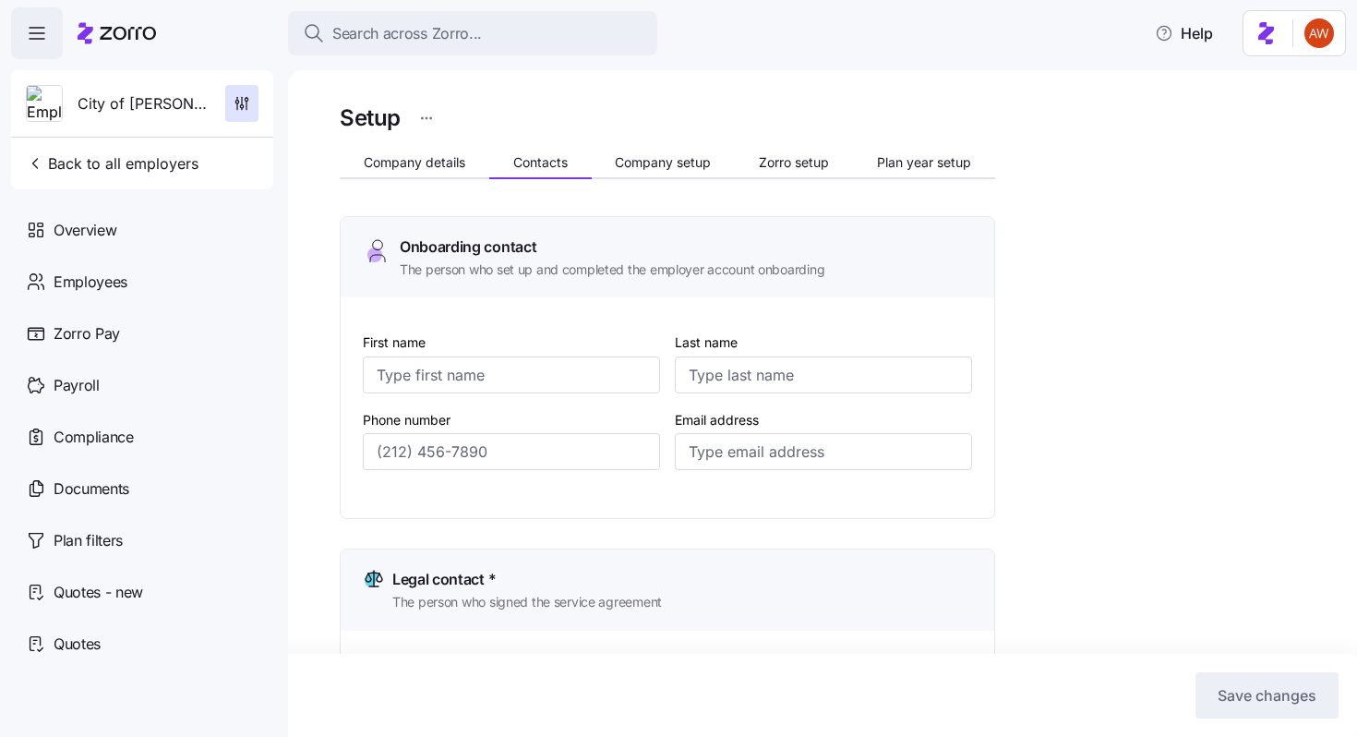
type input "[PHONE_NUMBER]"
